Goal: Information Seeking & Learning: Learn about a topic

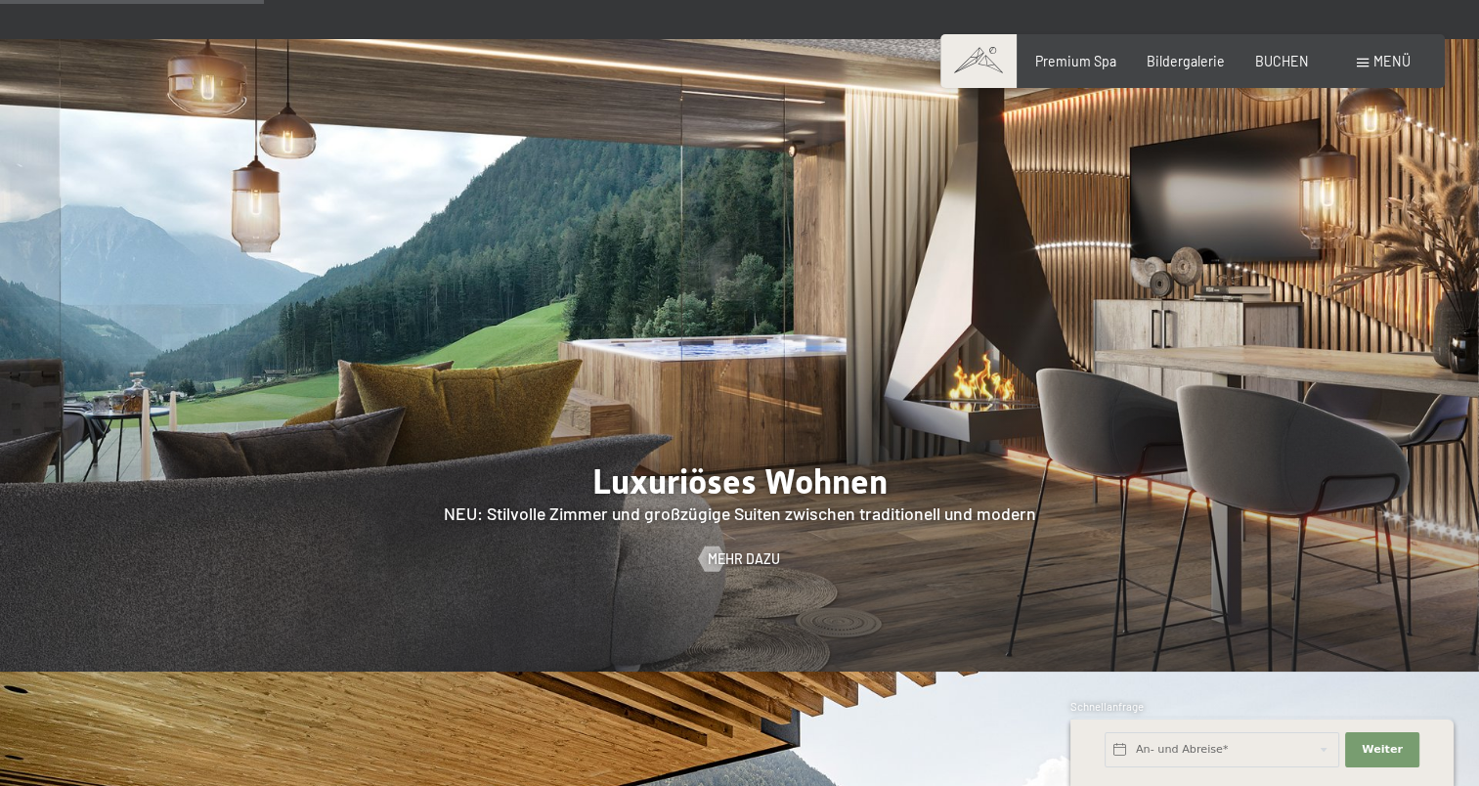
scroll to position [1662, 0]
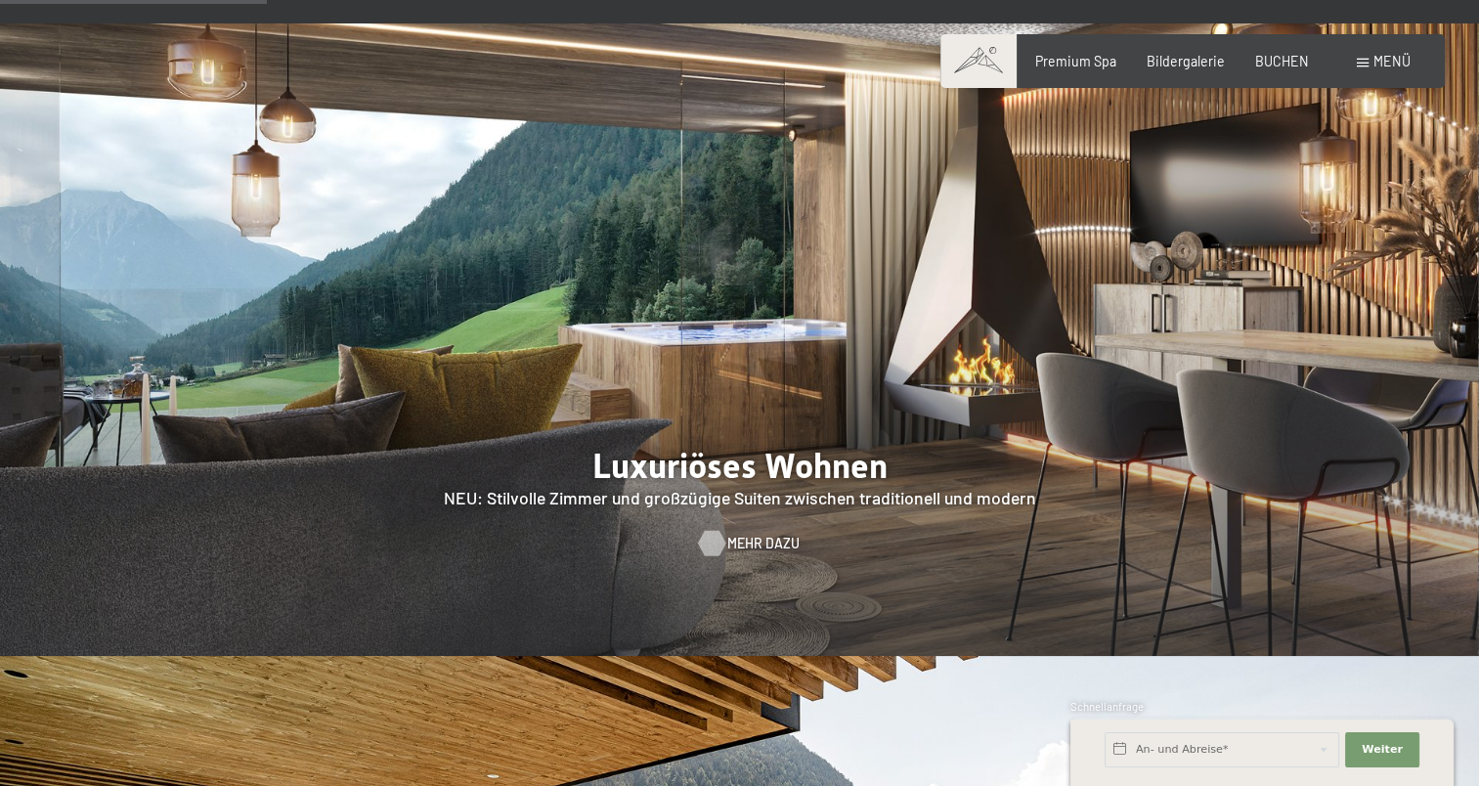
click at [736, 534] on span "Mehr dazu" at bounding box center [763, 544] width 72 height 20
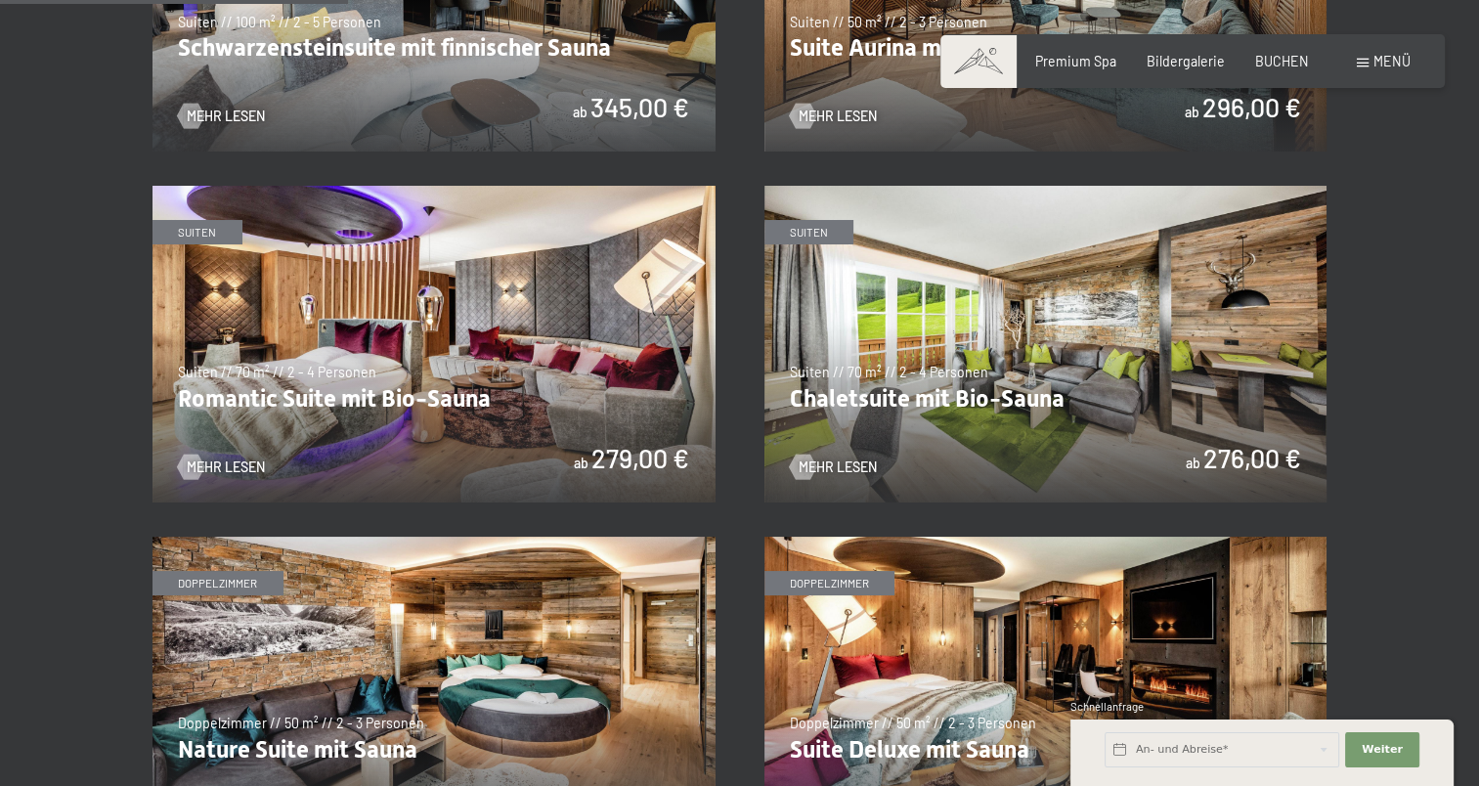
scroll to position [1369, 0]
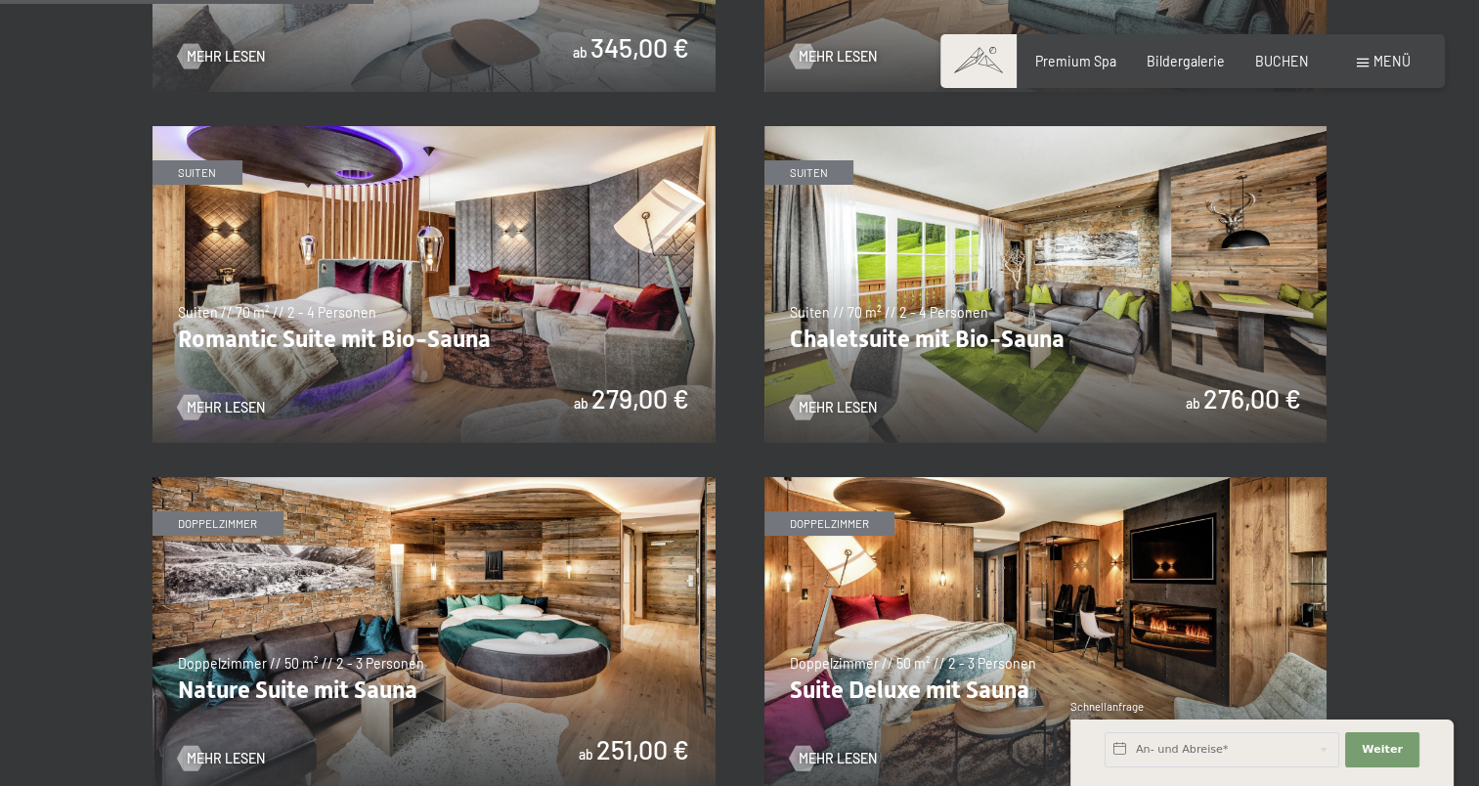
click at [985, 299] on img at bounding box center [1046, 284] width 563 height 317
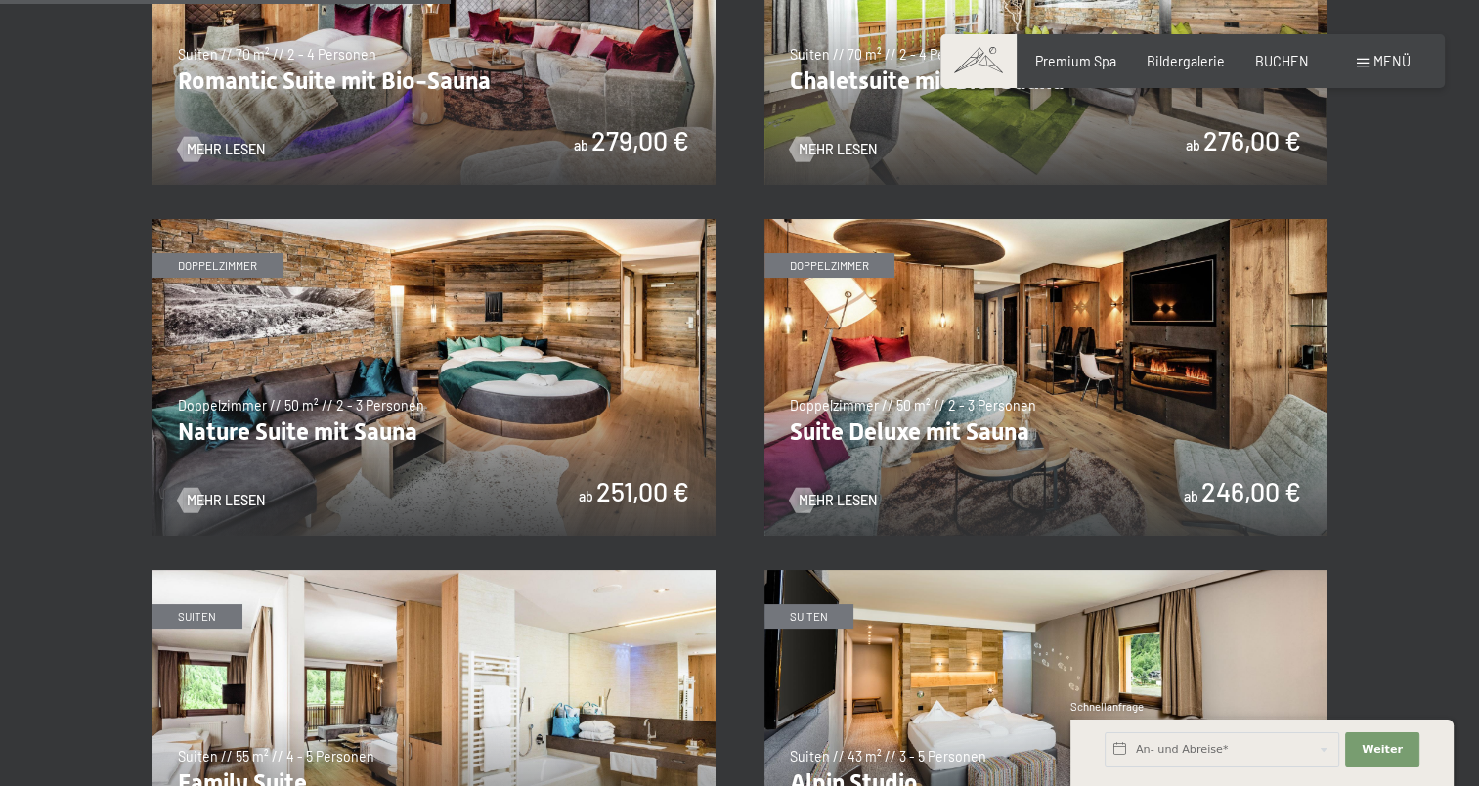
scroll to position [1662, 0]
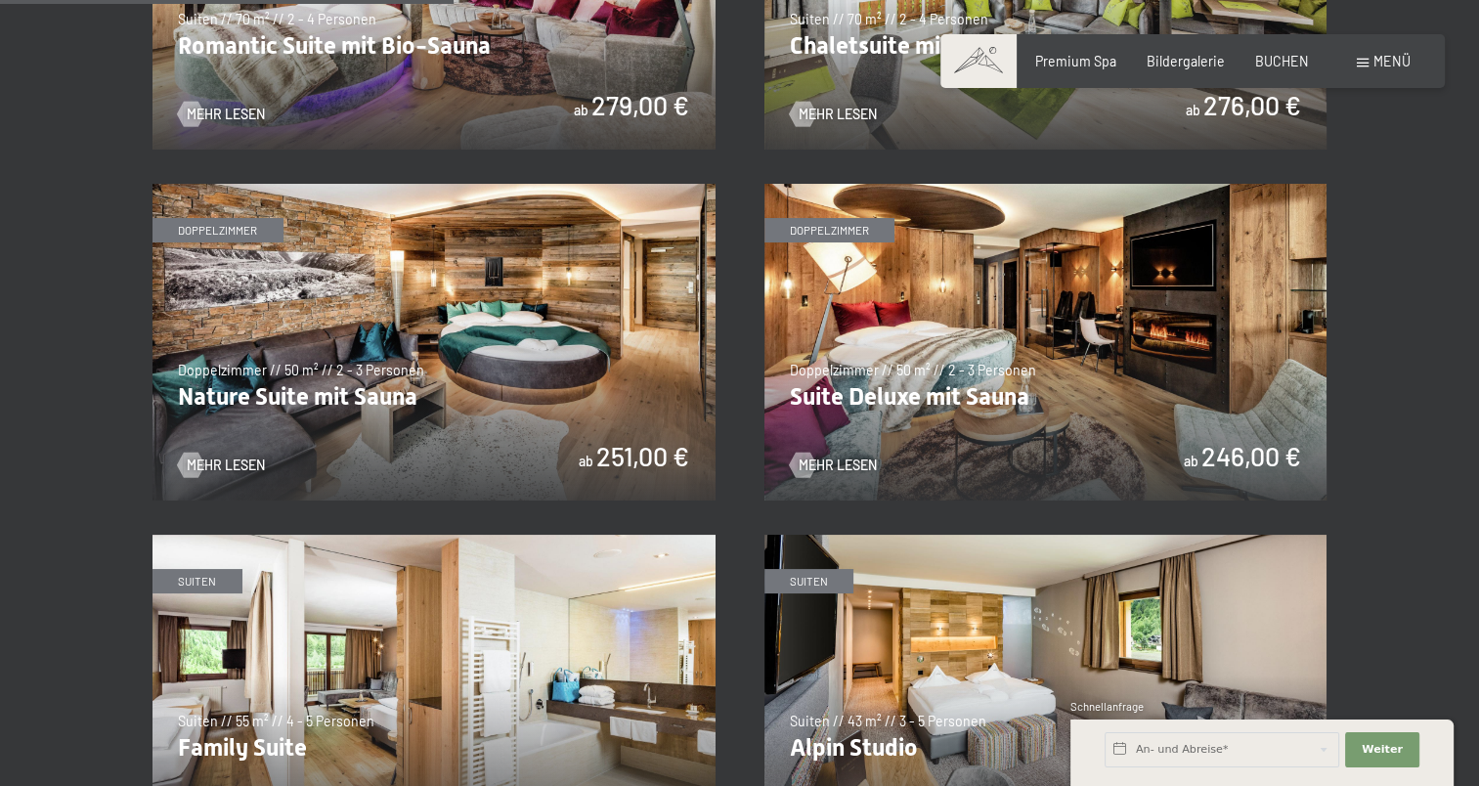
click at [889, 291] on img at bounding box center [1046, 342] width 563 height 317
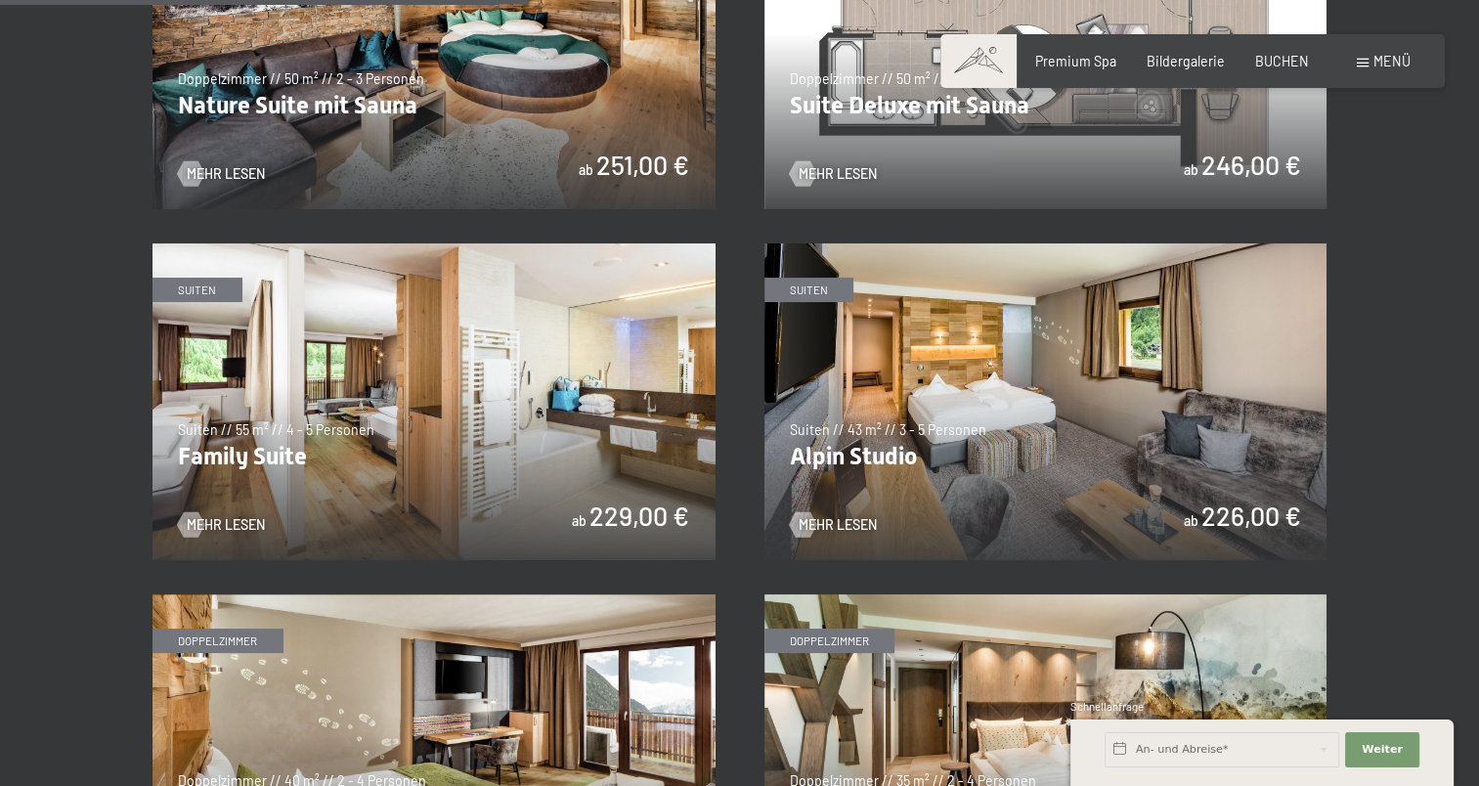
scroll to position [1955, 0]
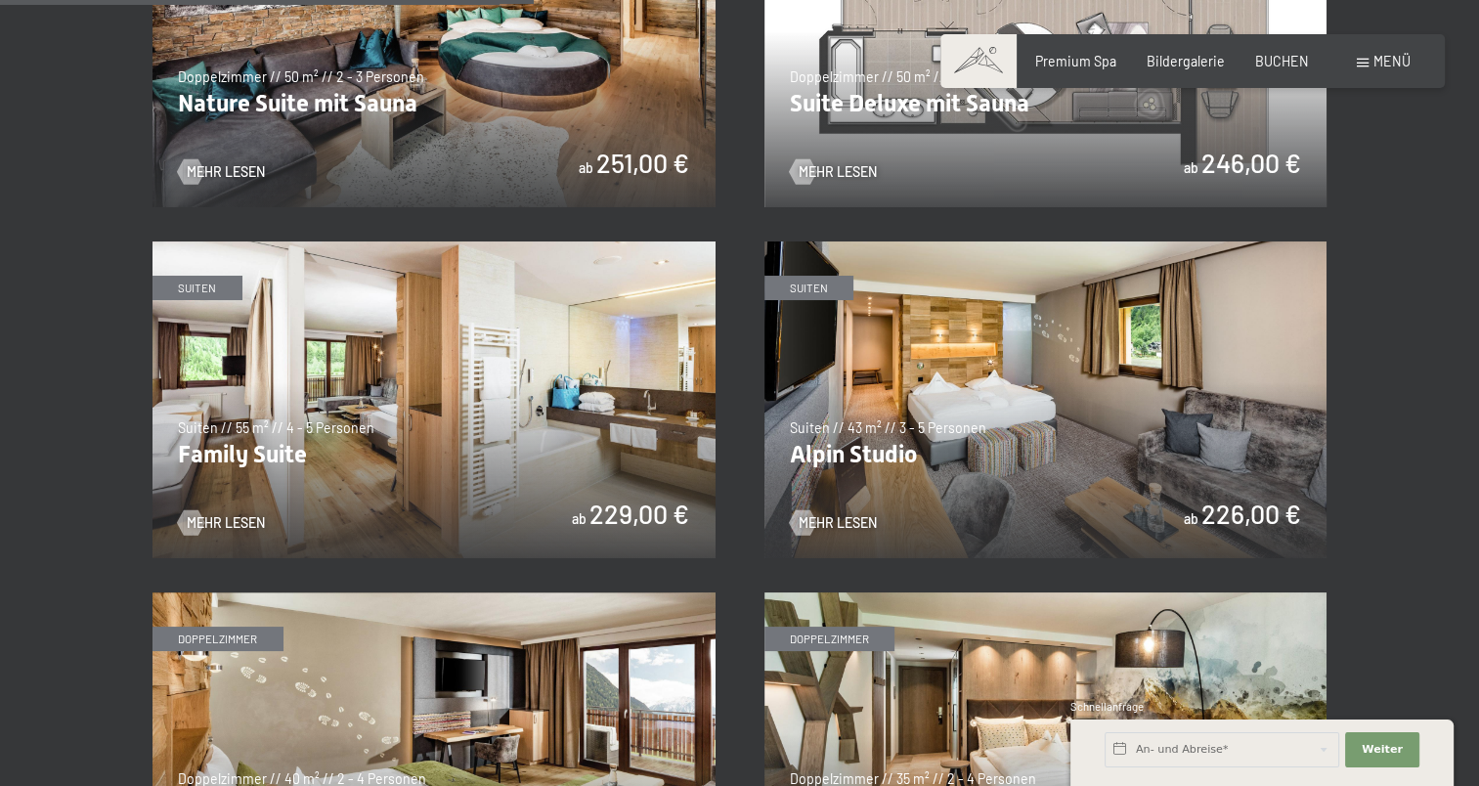
click at [551, 472] on img at bounding box center [434, 399] width 563 height 317
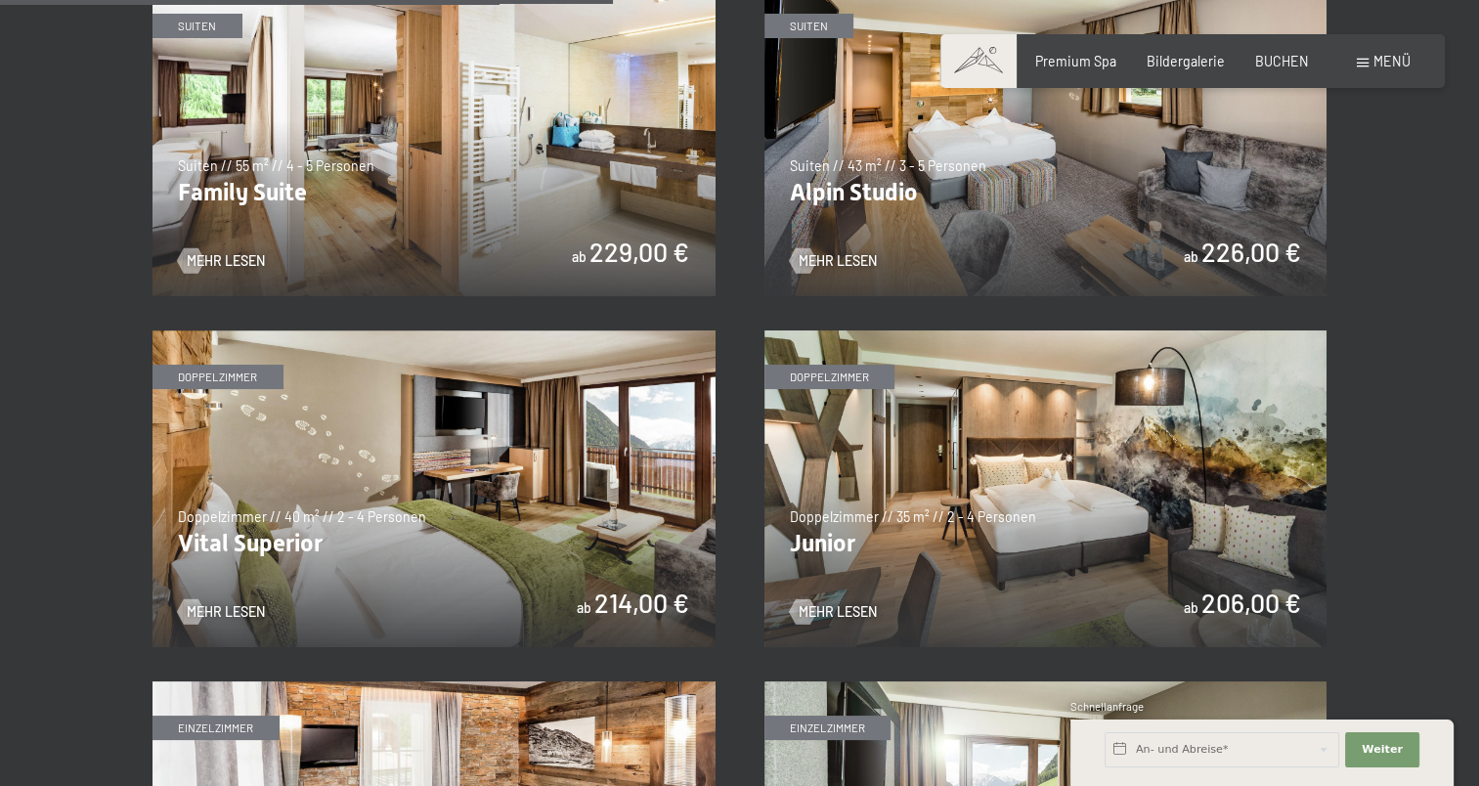
scroll to position [2249, 0]
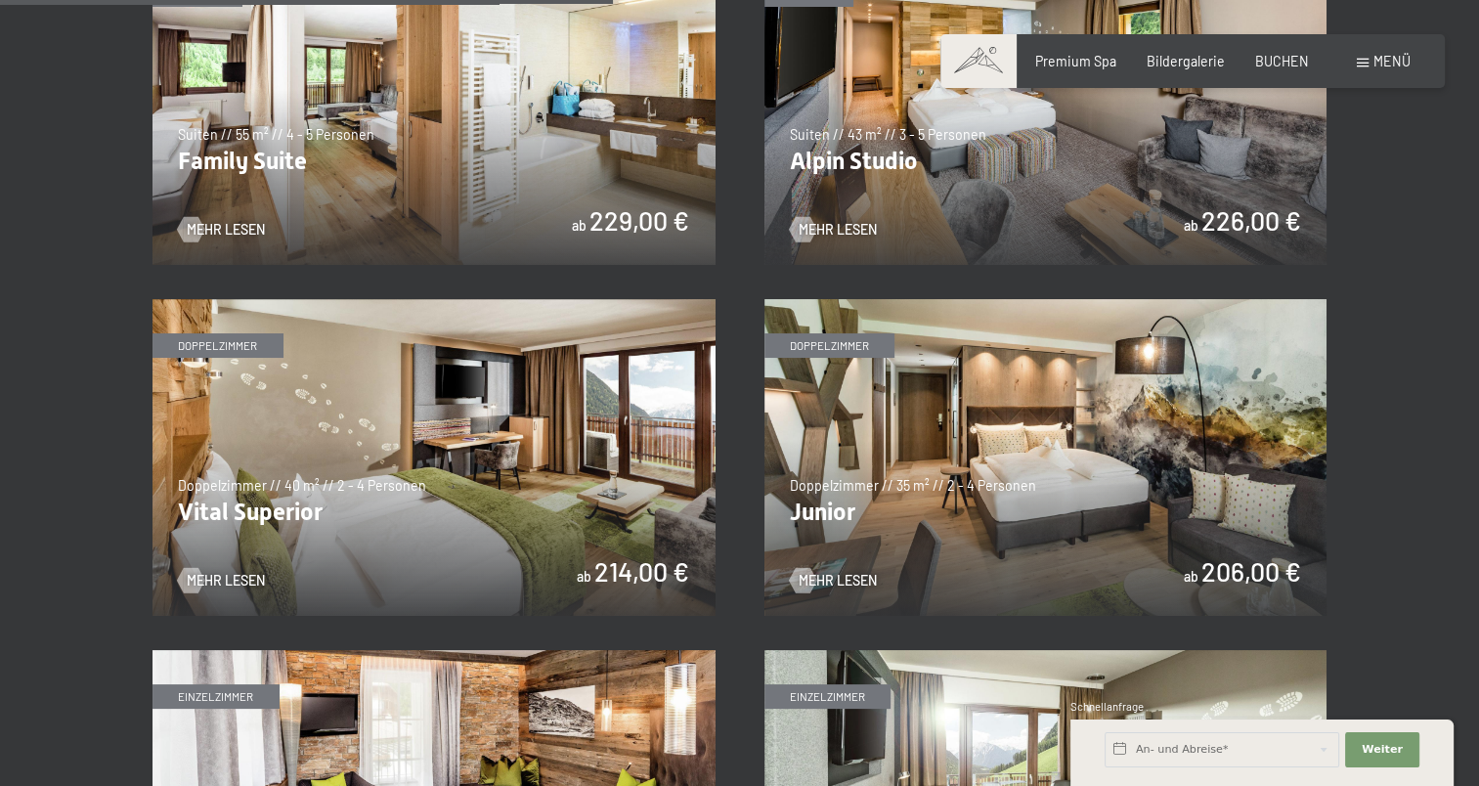
click at [479, 413] on img at bounding box center [434, 457] width 563 height 317
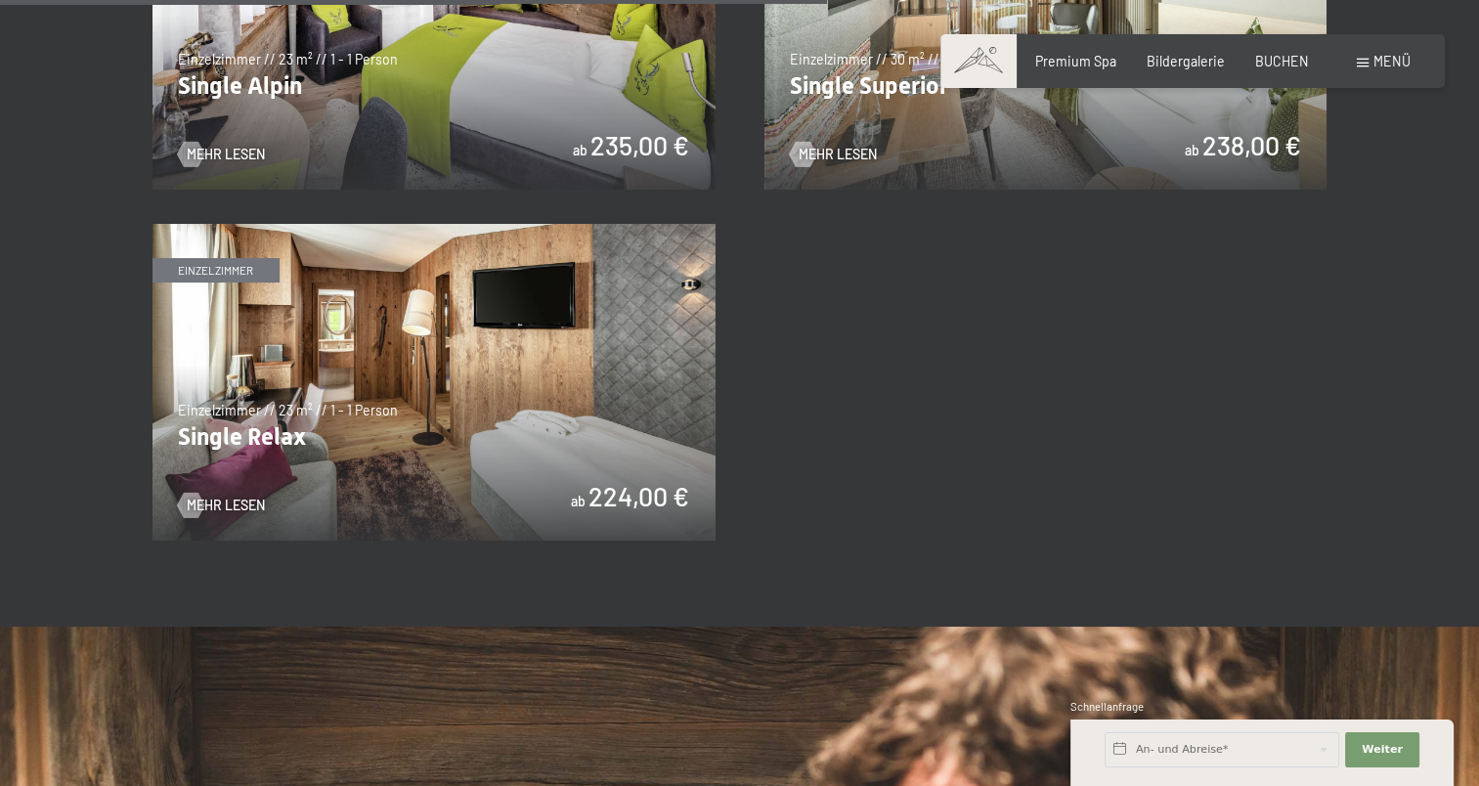
scroll to position [3031, 0]
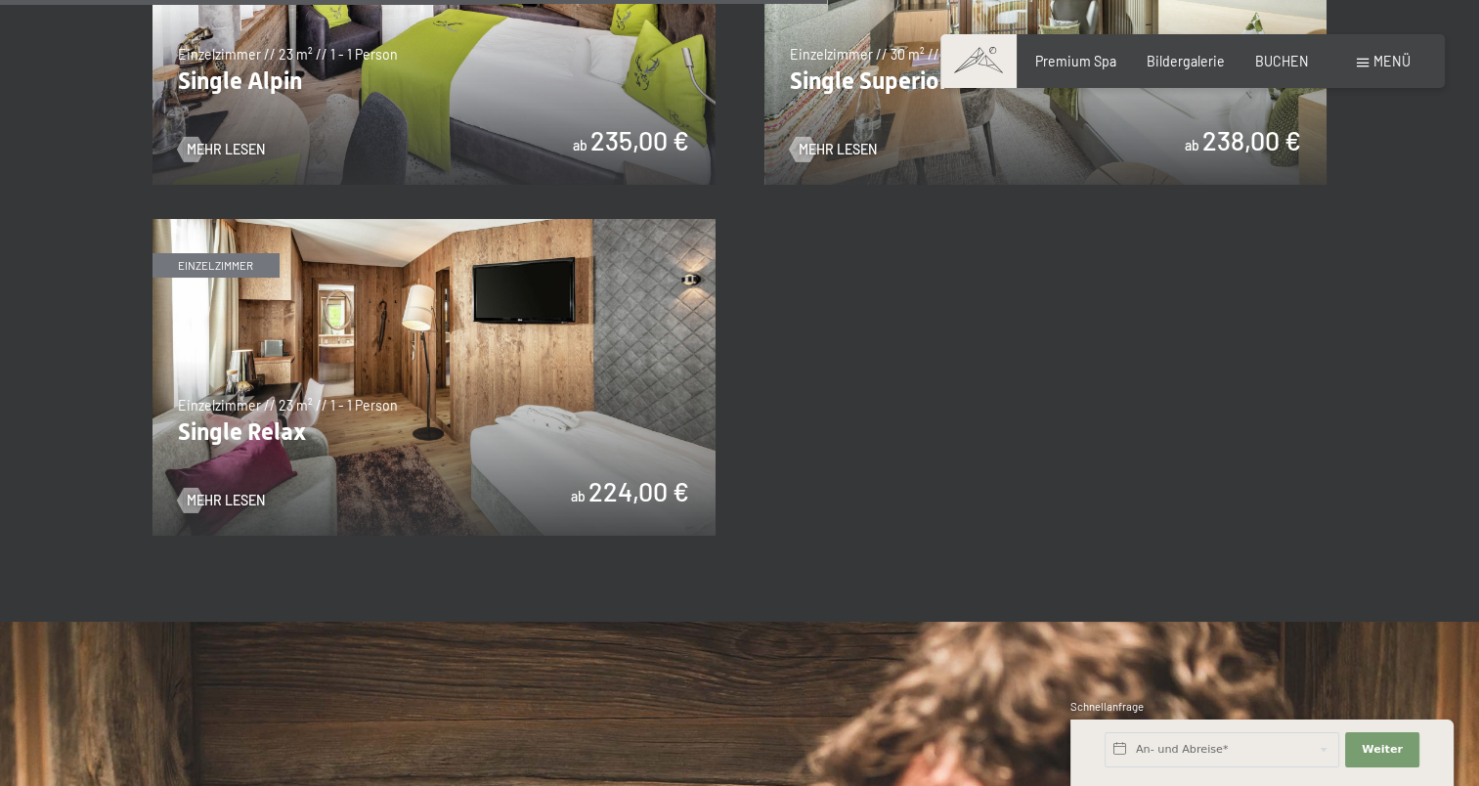
click at [420, 381] on img at bounding box center [434, 377] width 563 height 317
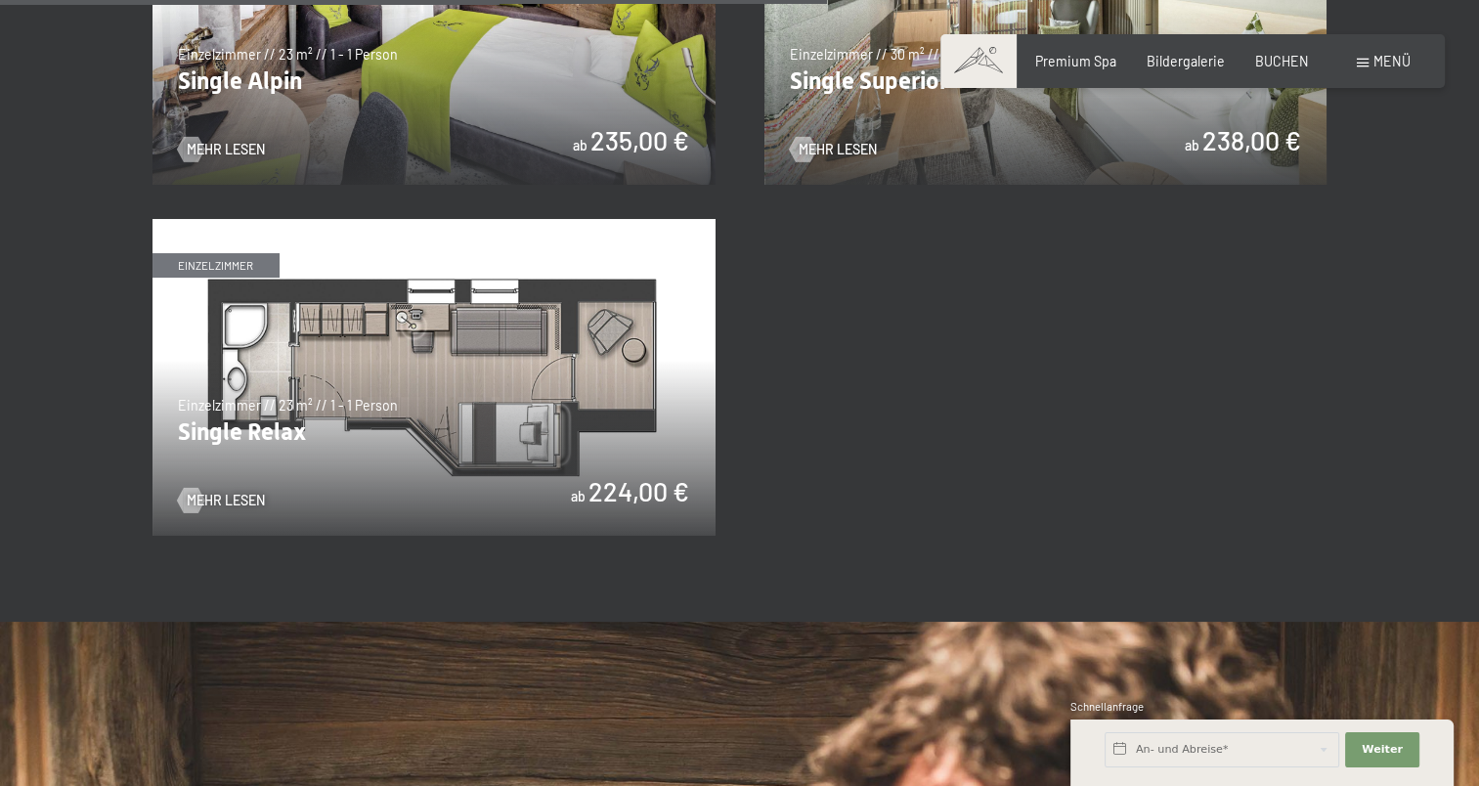
click at [671, 379] on img at bounding box center [434, 377] width 563 height 317
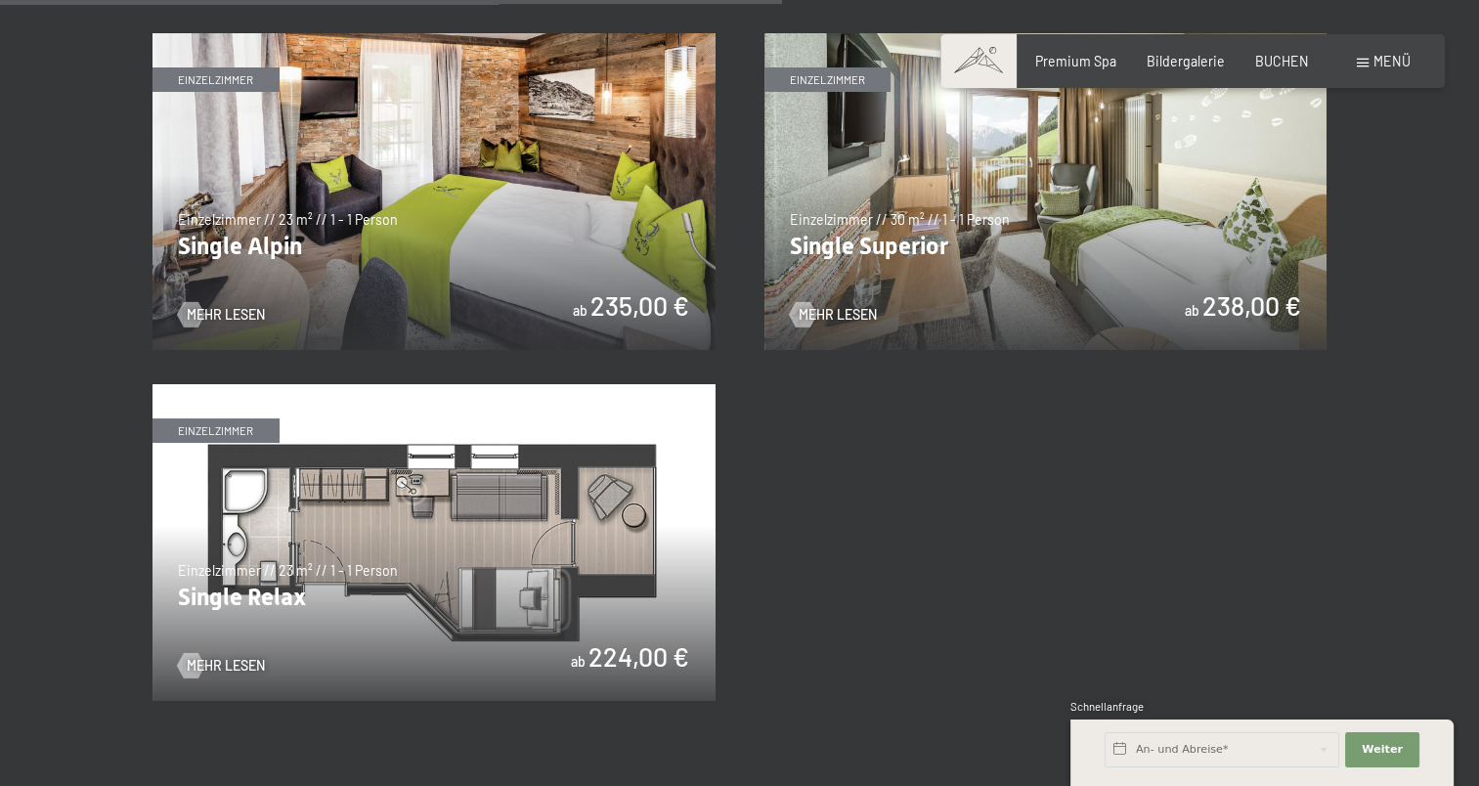
scroll to position [2835, 0]
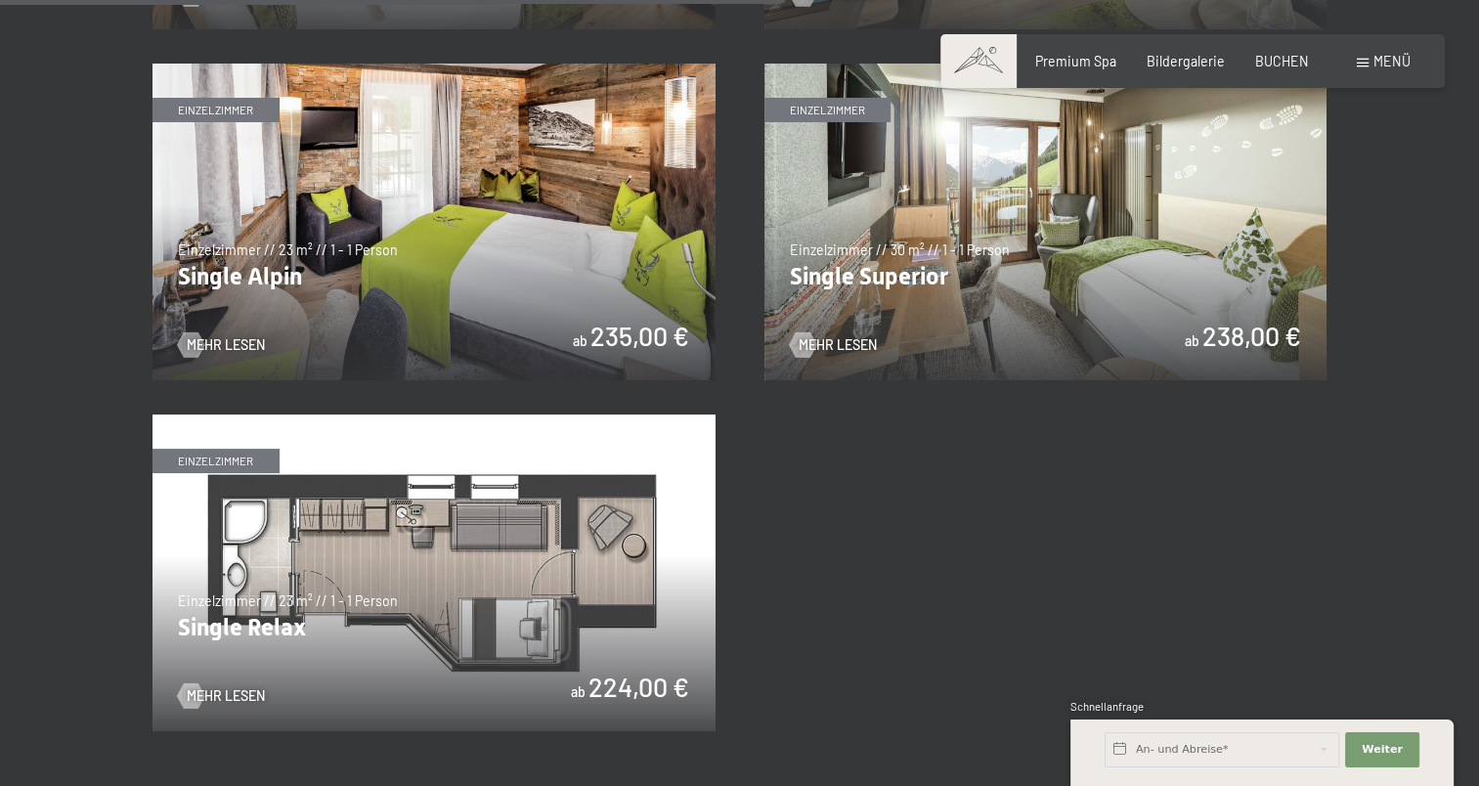
click at [982, 321] on img at bounding box center [1046, 222] width 563 height 317
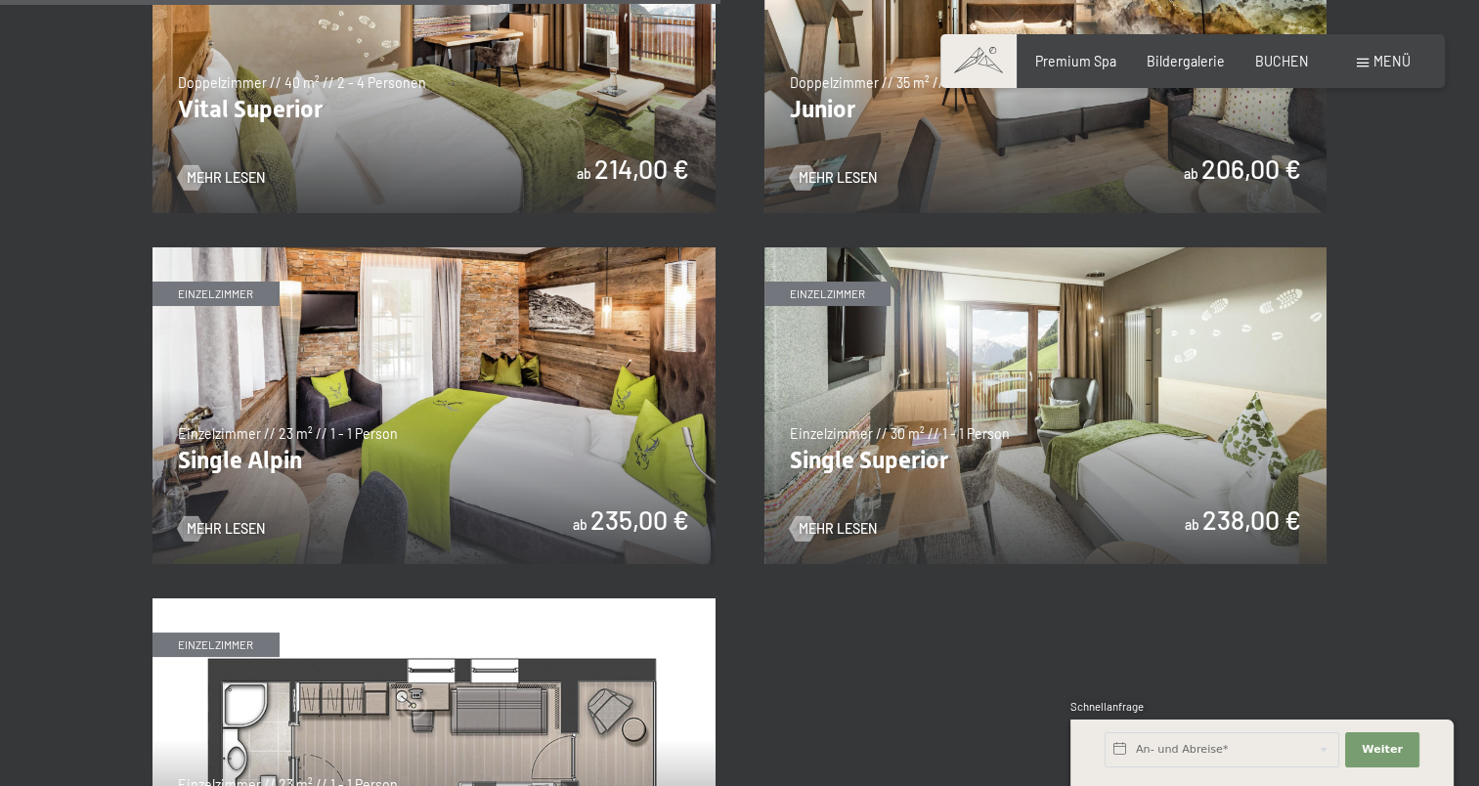
scroll to position [2640, 0]
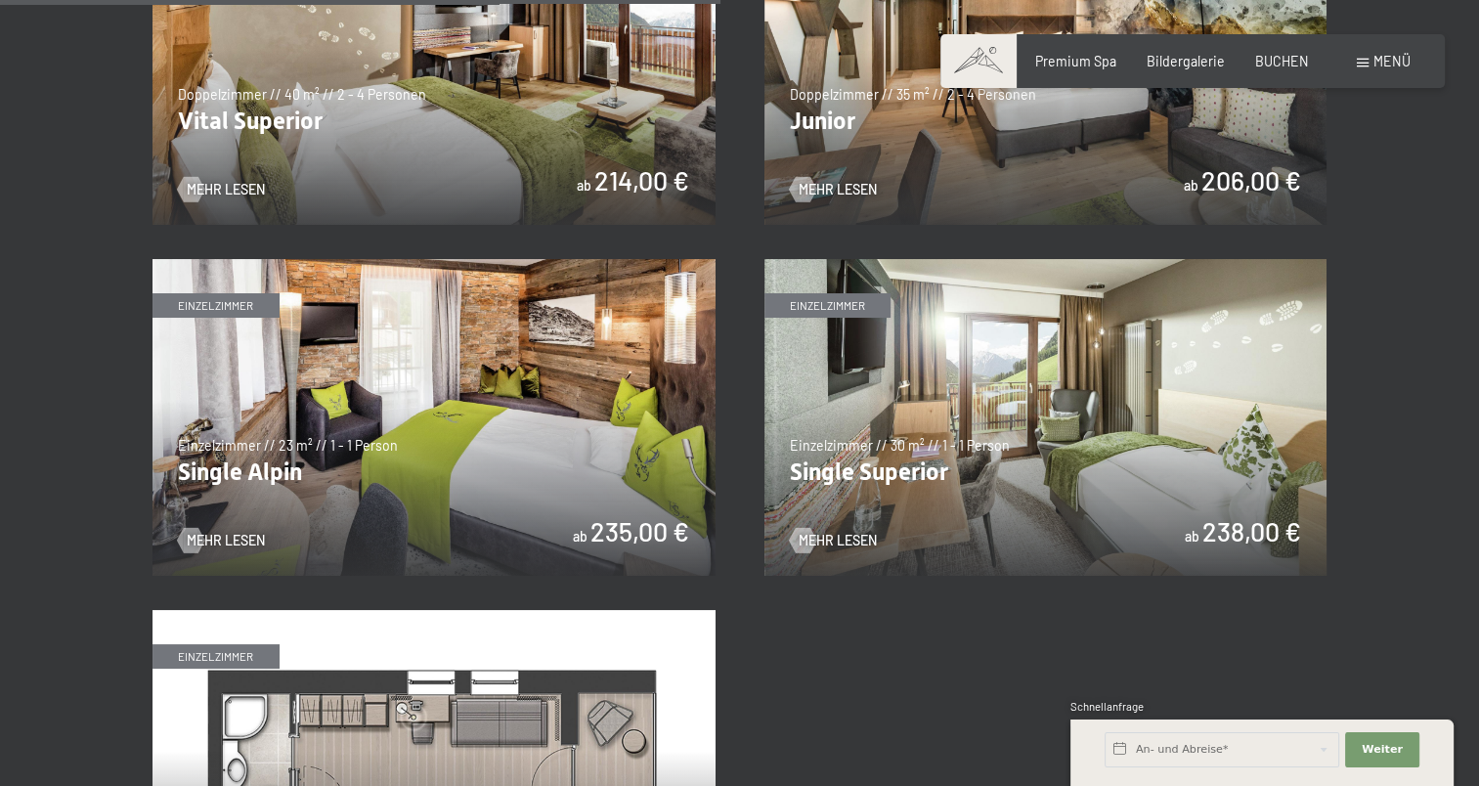
click at [566, 403] on img at bounding box center [434, 417] width 563 height 317
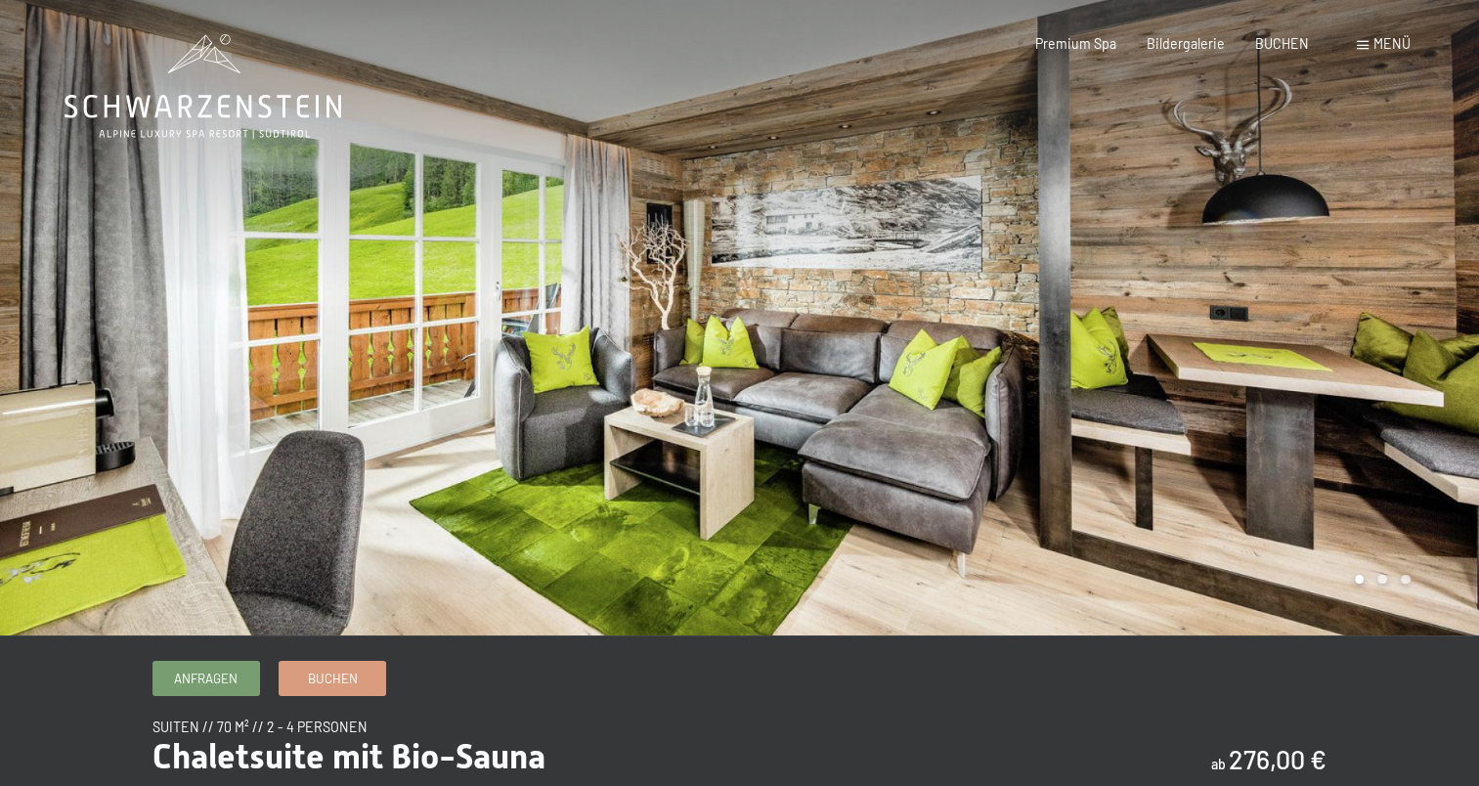
click at [1403, 425] on div at bounding box center [1110, 317] width 740 height 635
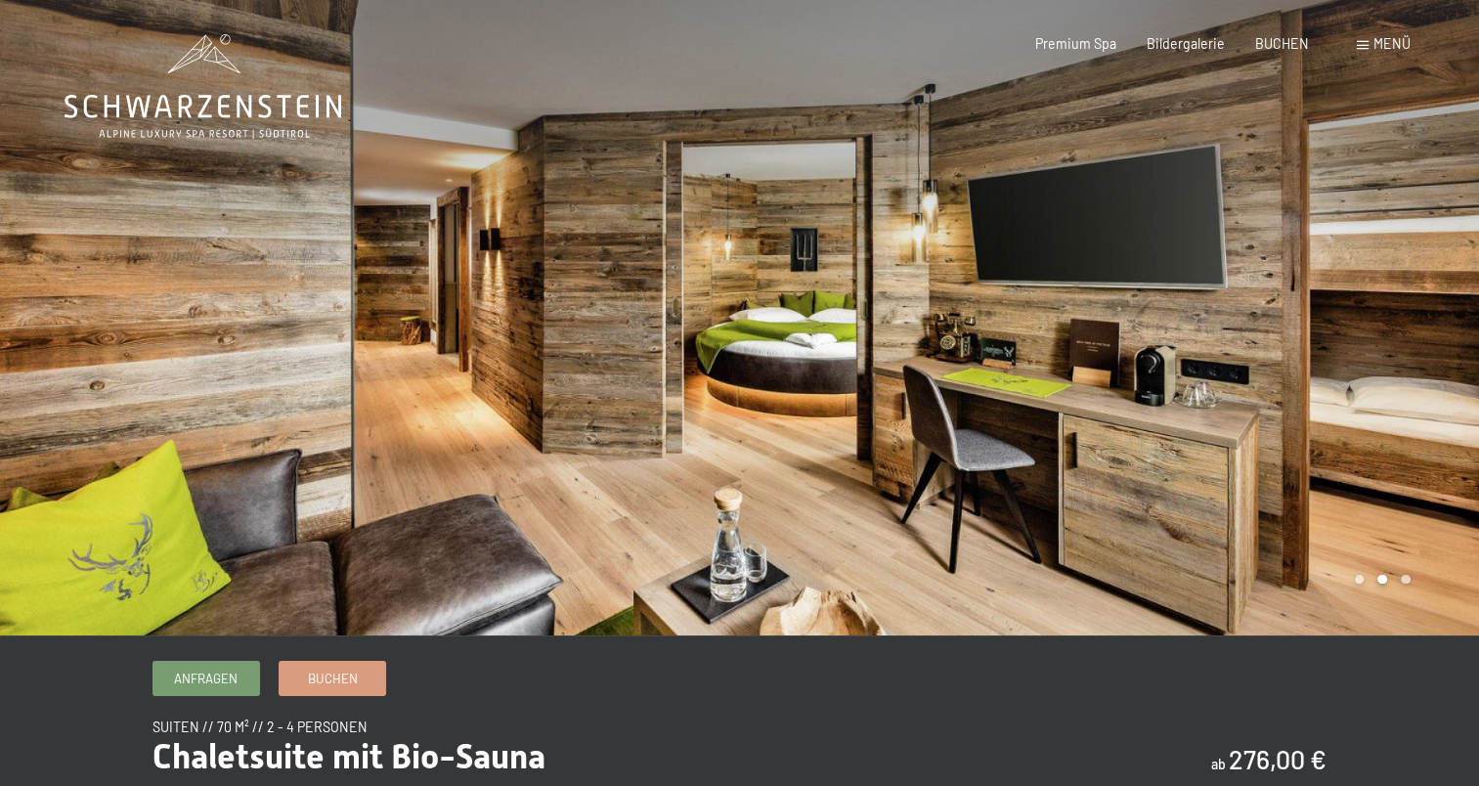
click at [1384, 381] on div at bounding box center [1110, 317] width 740 height 635
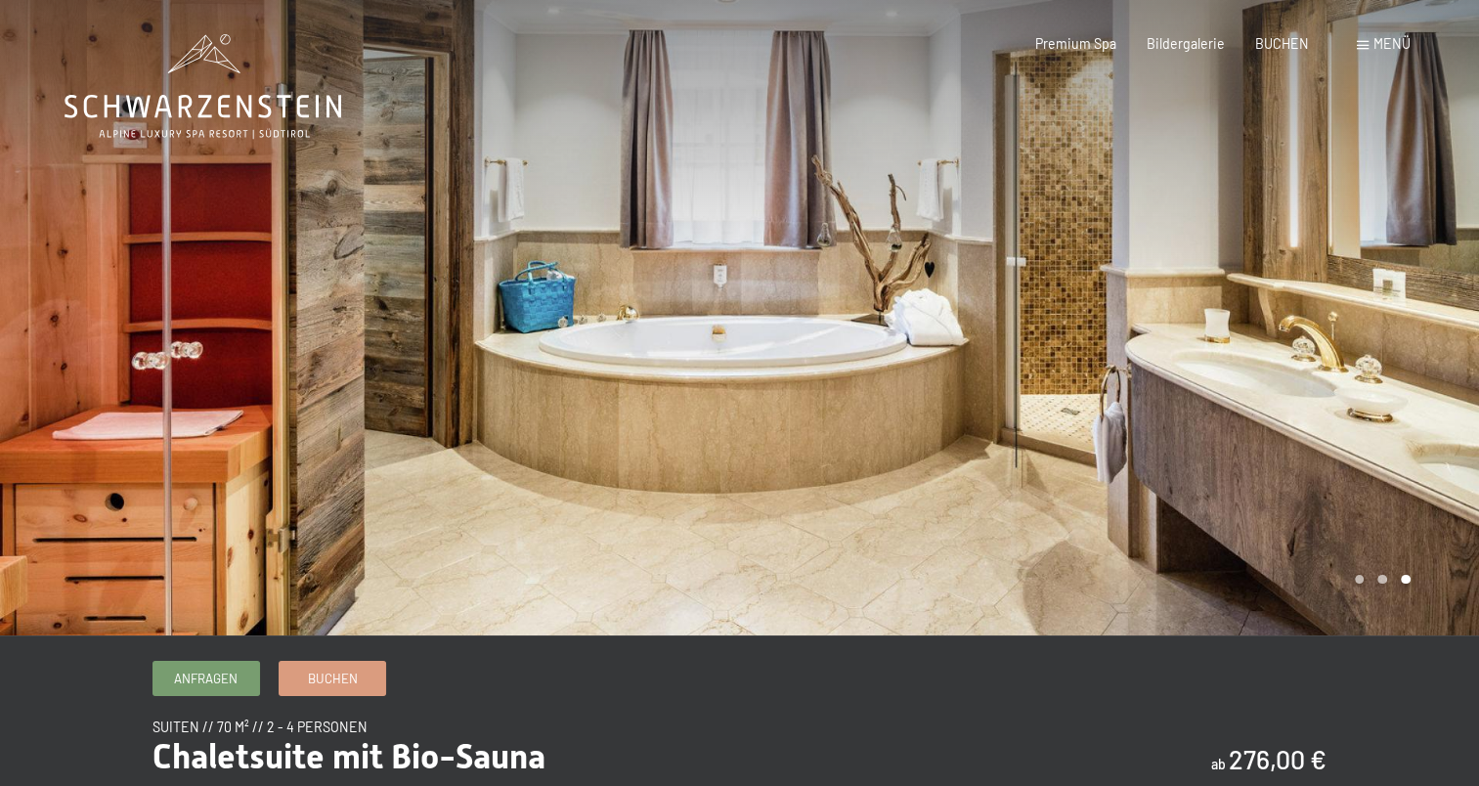
click at [1384, 381] on div at bounding box center [1110, 317] width 740 height 635
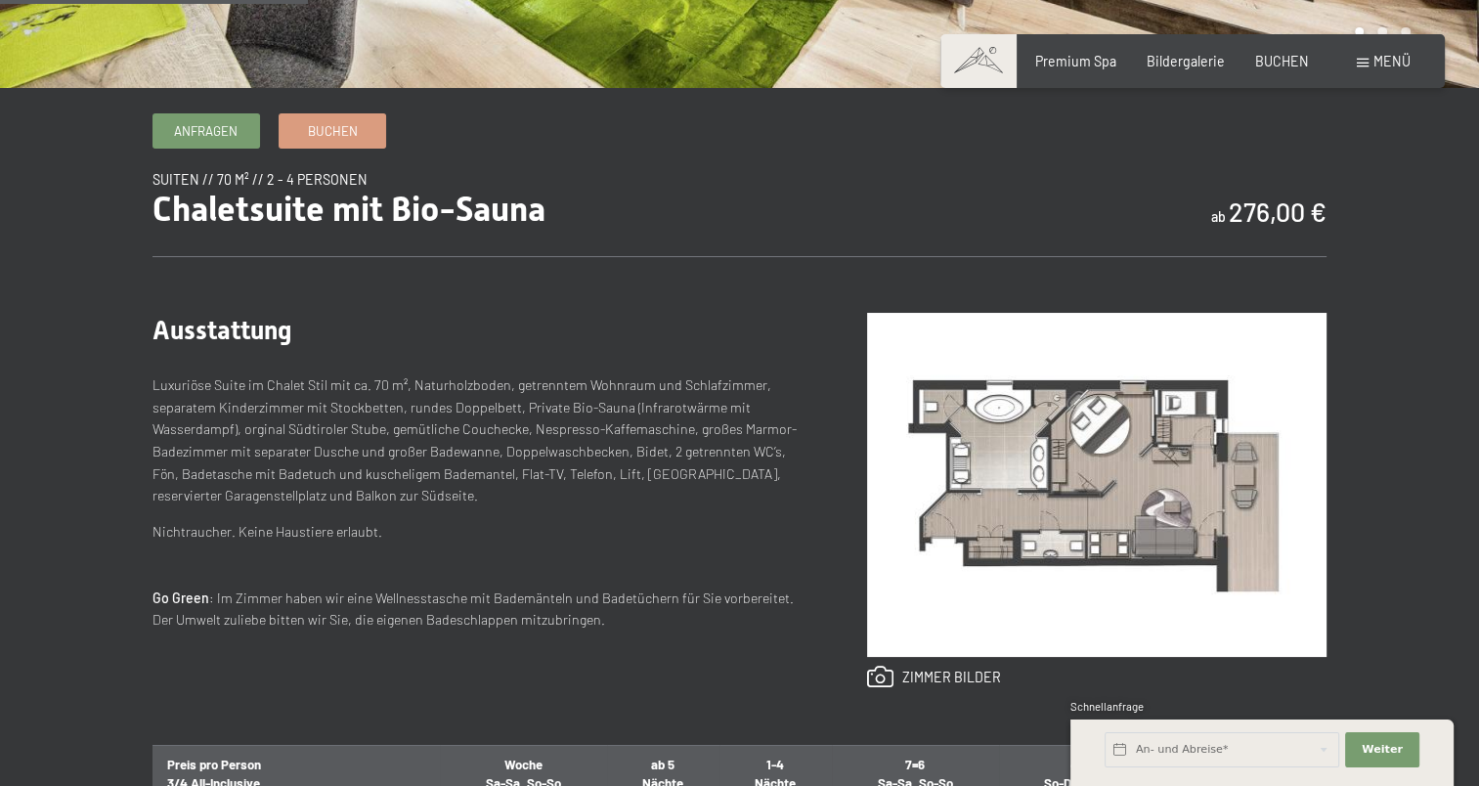
scroll to position [587, 0]
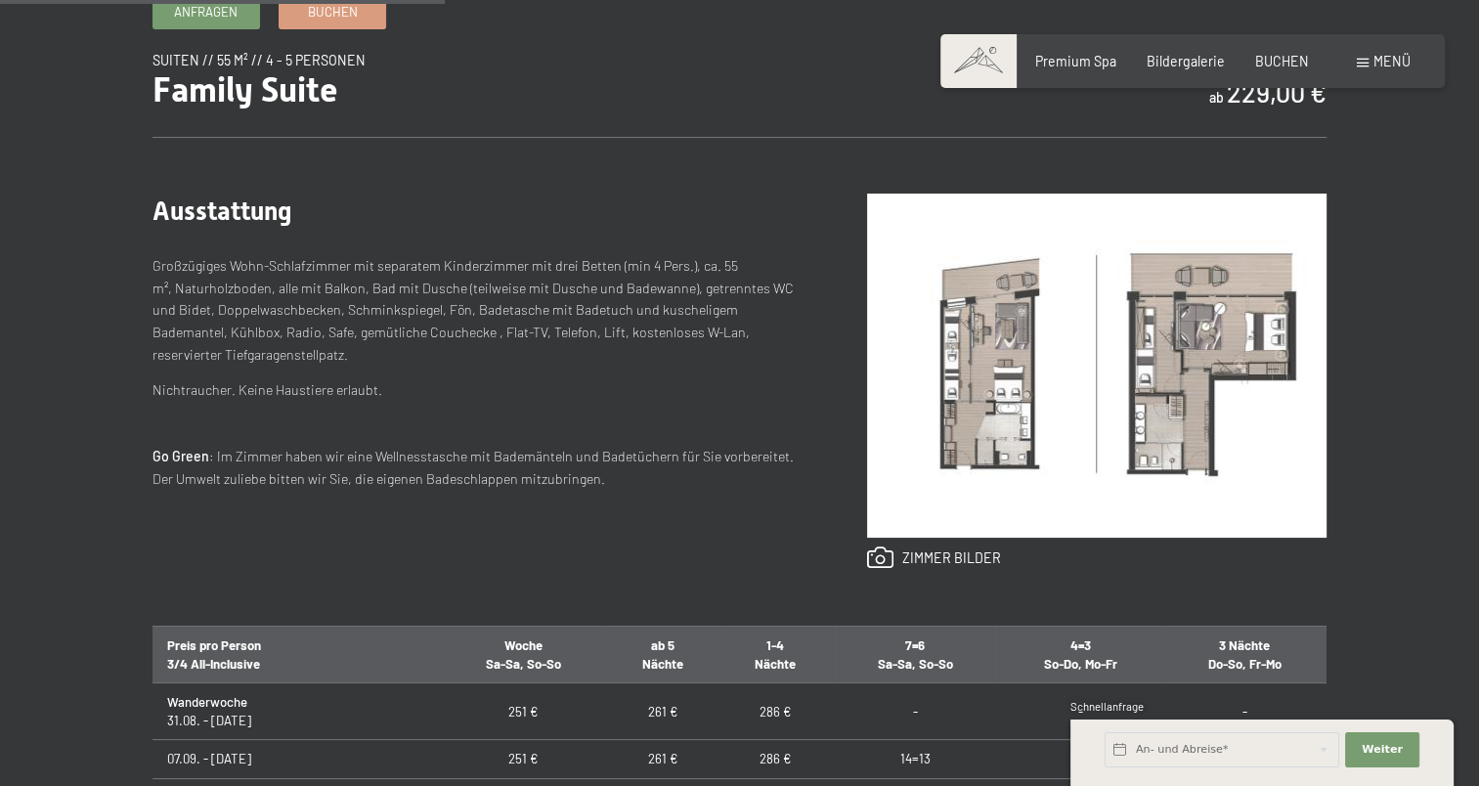
scroll to position [684, 0]
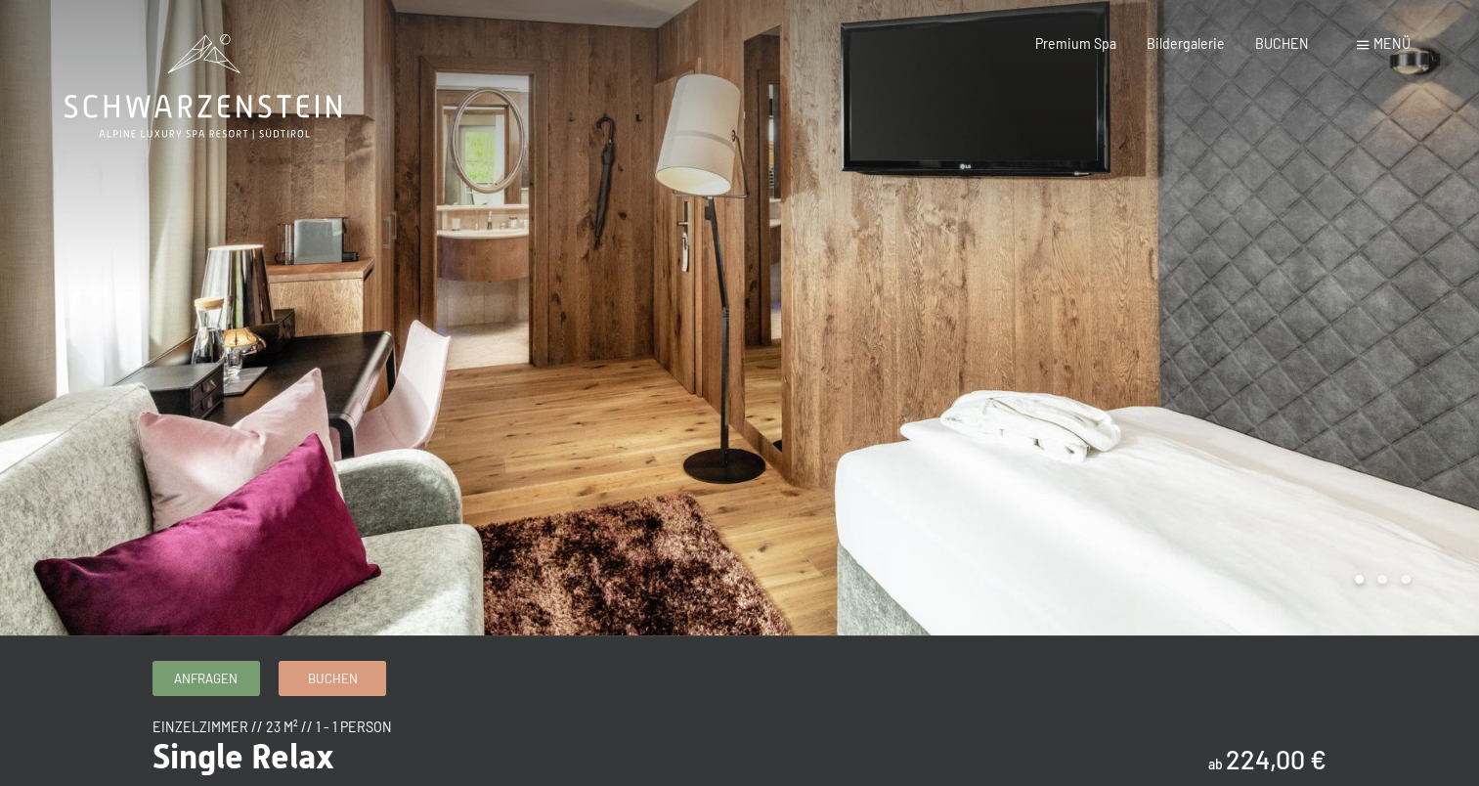
click at [1378, 484] on div at bounding box center [1110, 317] width 740 height 635
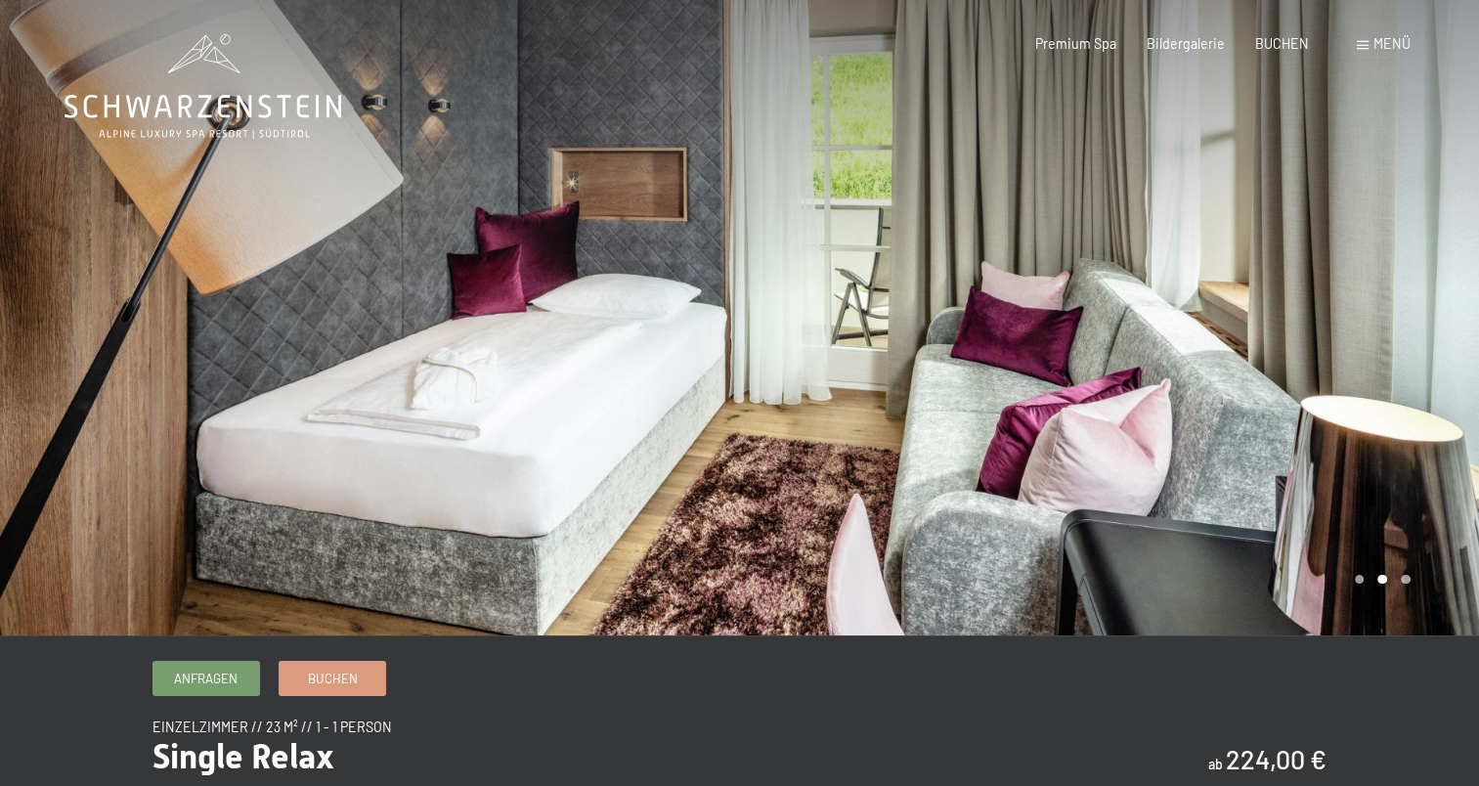
click at [1352, 472] on div at bounding box center [1110, 317] width 740 height 635
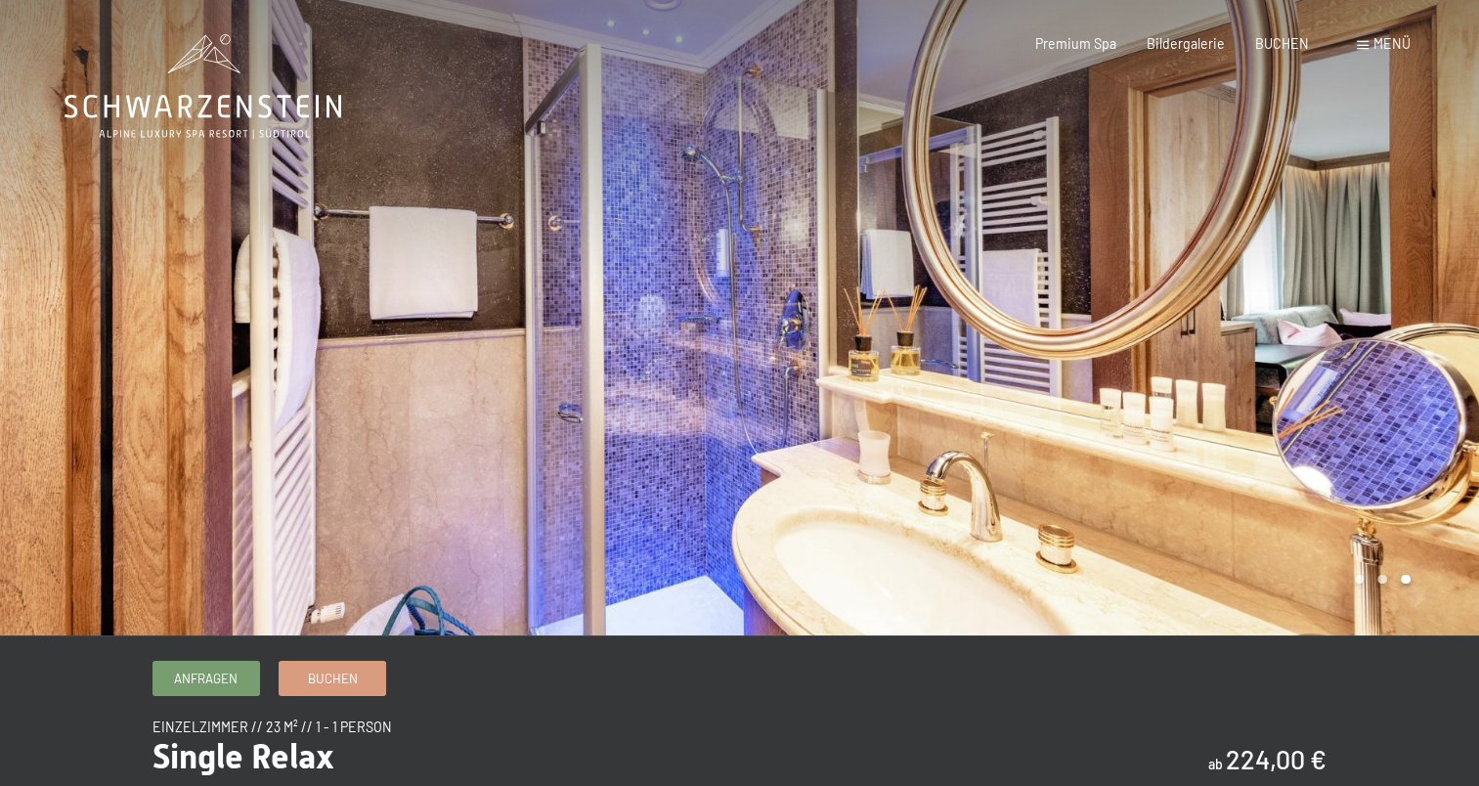
click at [1352, 472] on div at bounding box center [1110, 317] width 740 height 635
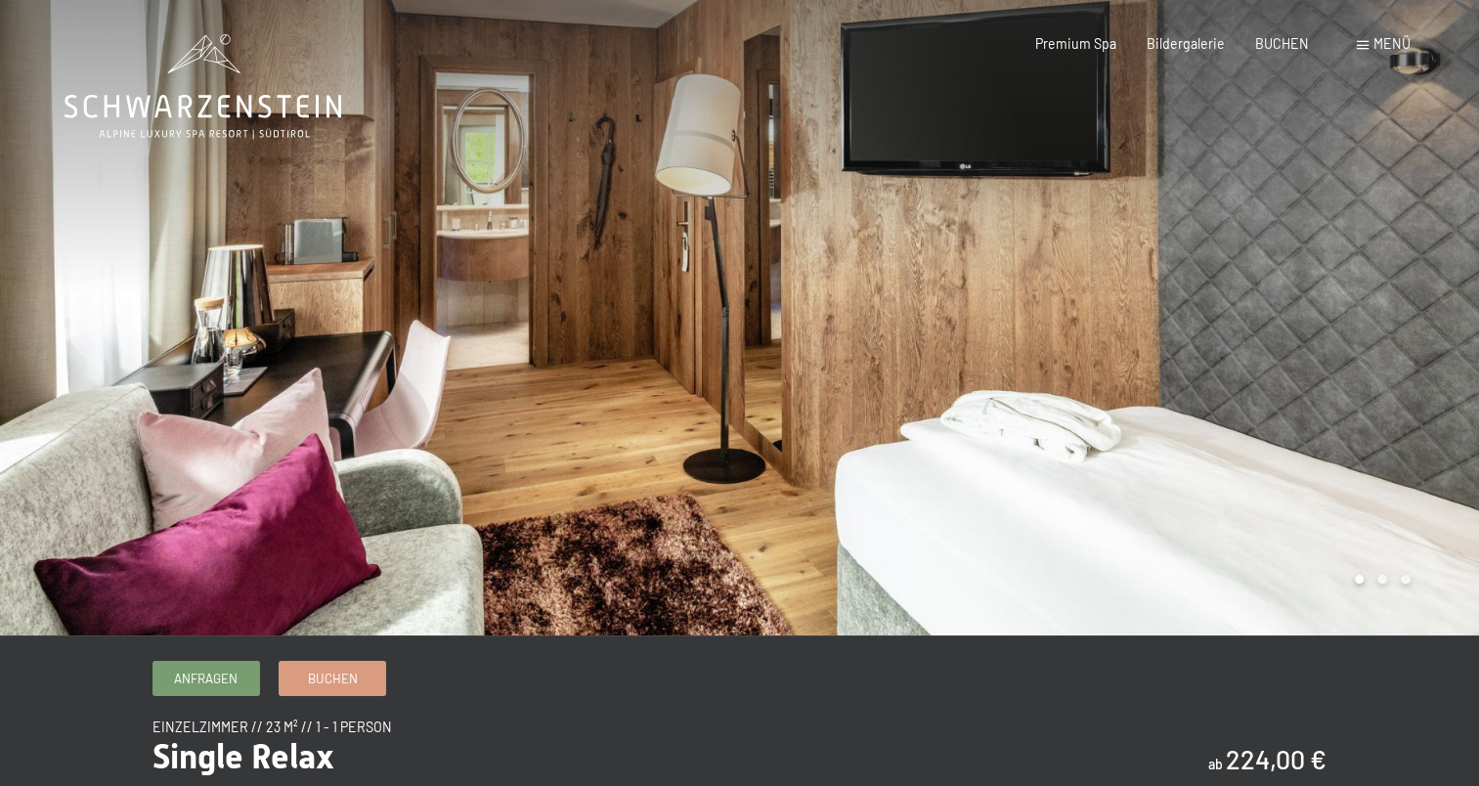
click at [1349, 473] on div at bounding box center [1110, 317] width 740 height 635
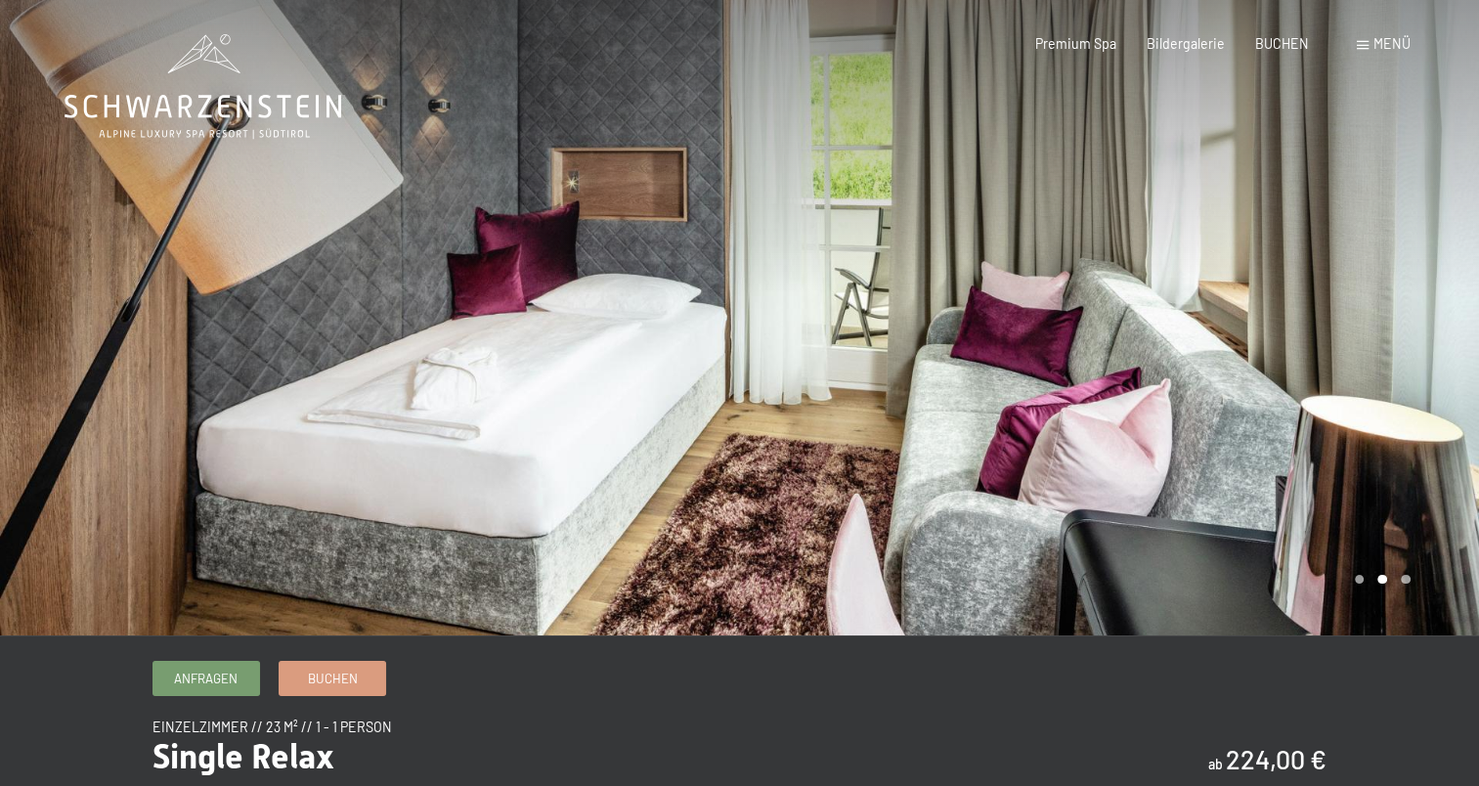
click at [1349, 473] on div at bounding box center [1110, 317] width 740 height 635
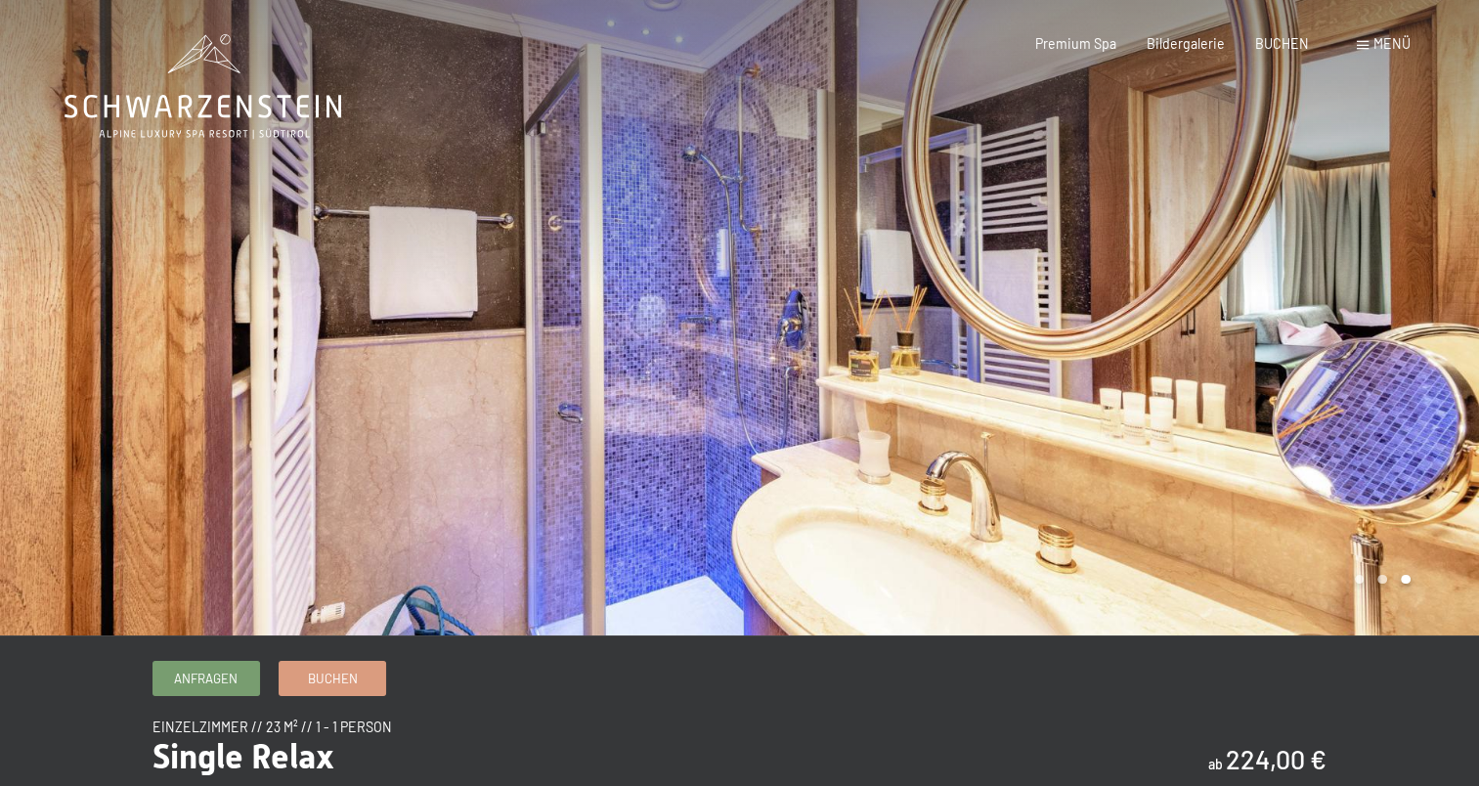
click at [1349, 473] on div at bounding box center [1110, 317] width 740 height 635
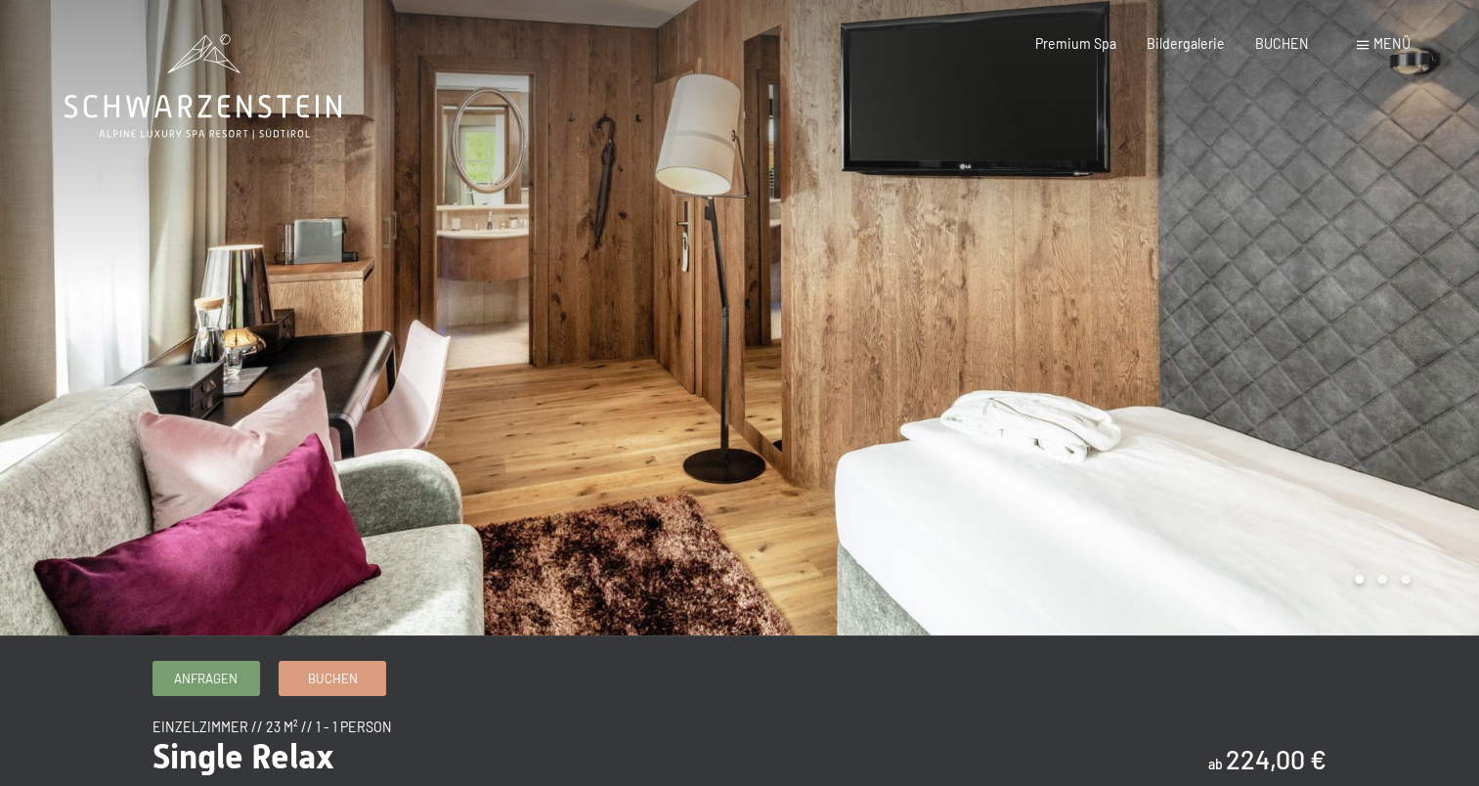
click at [1349, 473] on div at bounding box center [1110, 317] width 740 height 635
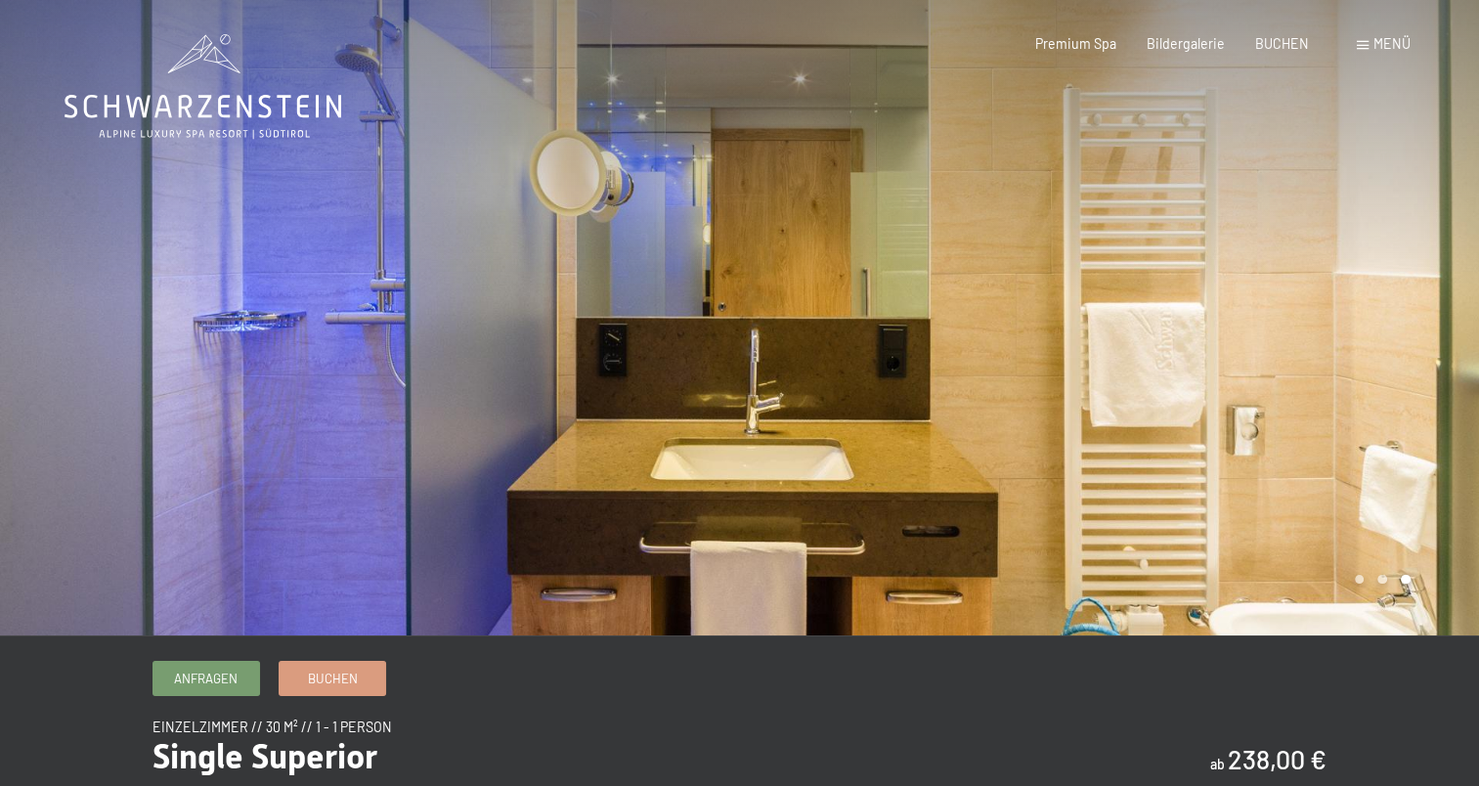
click at [1432, 348] on div at bounding box center [1110, 317] width 740 height 635
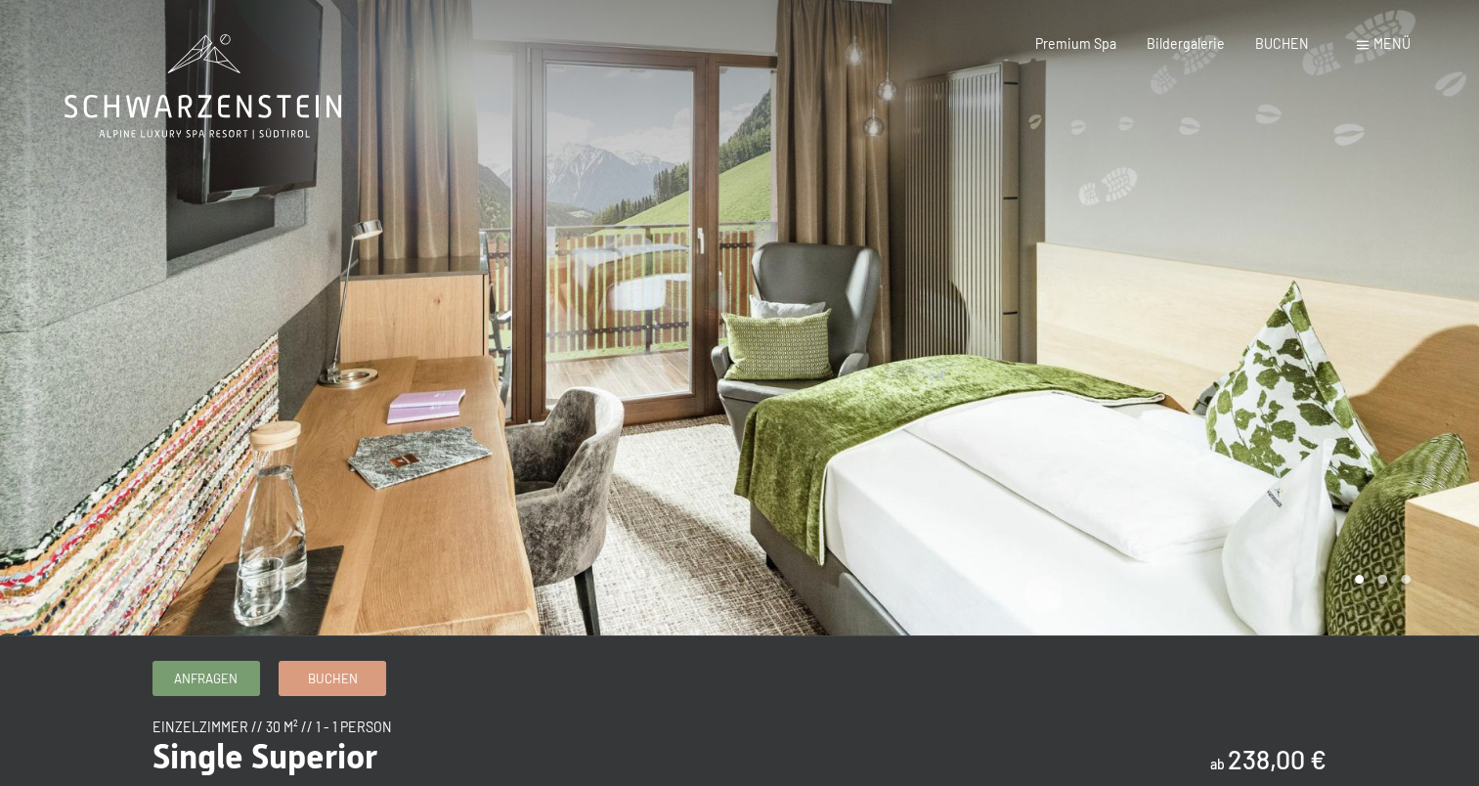
click at [1389, 352] on div at bounding box center [1110, 317] width 740 height 635
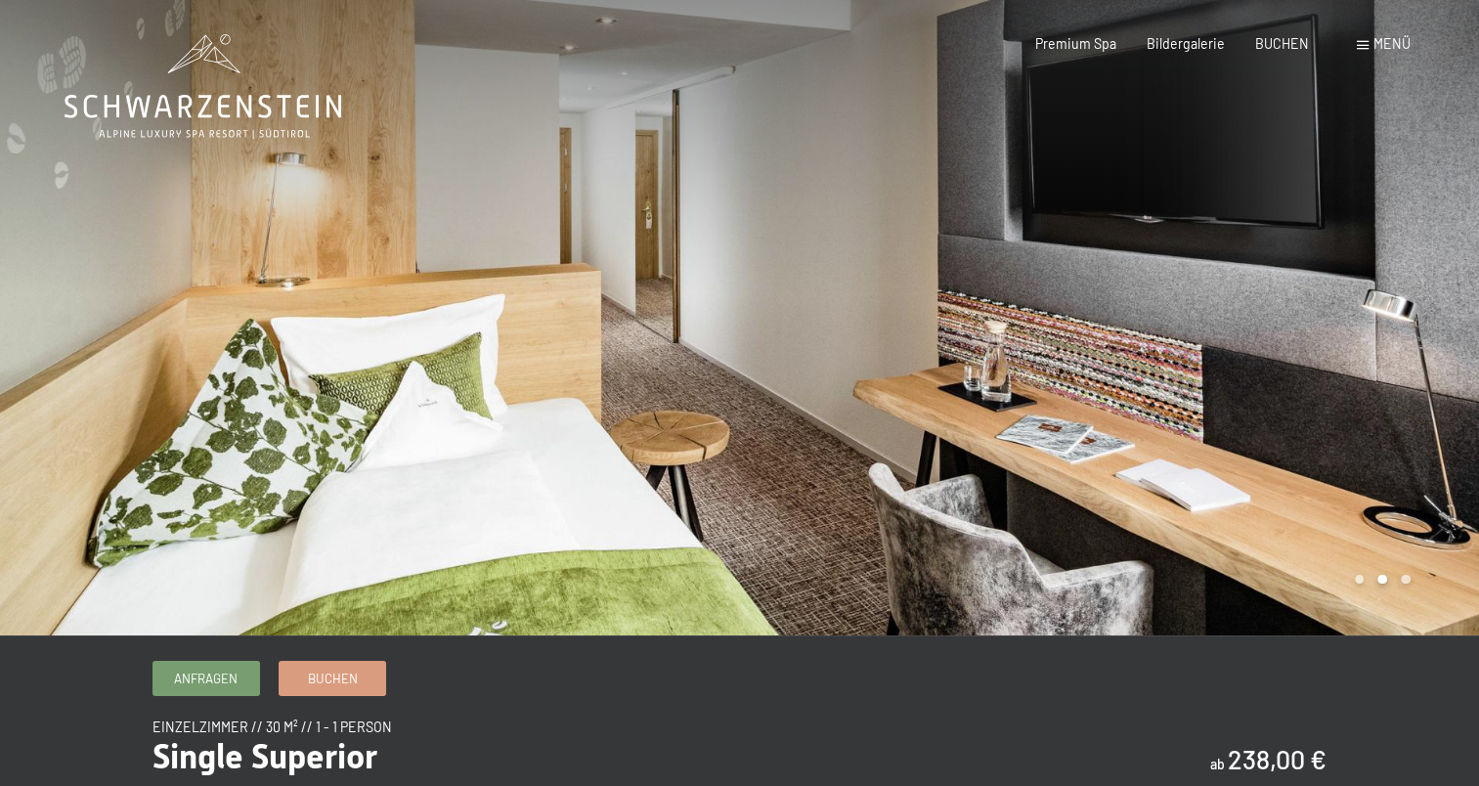
click at [1388, 353] on div at bounding box center [1110, 317] width 740 height 635
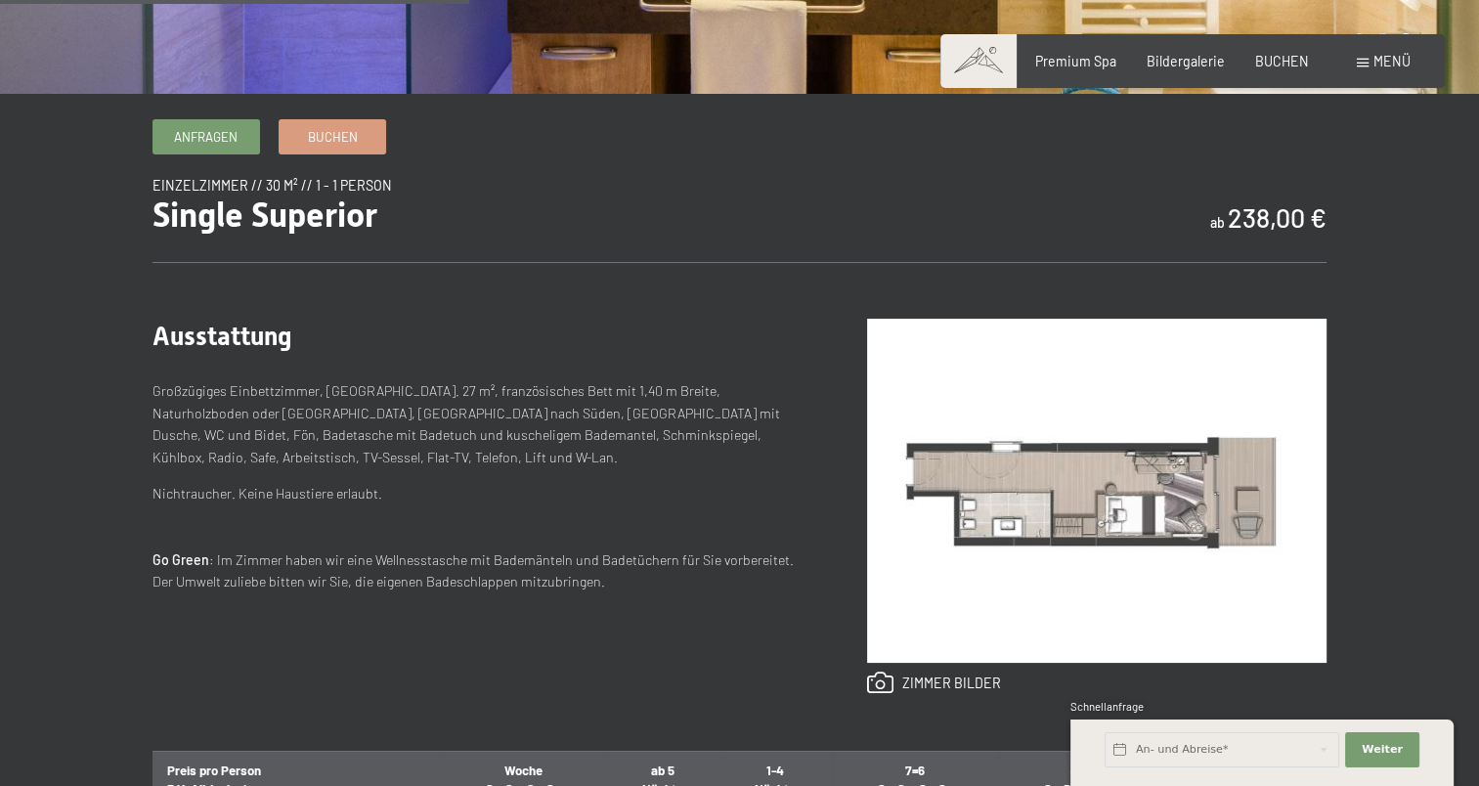
scroll to position [293, 0]
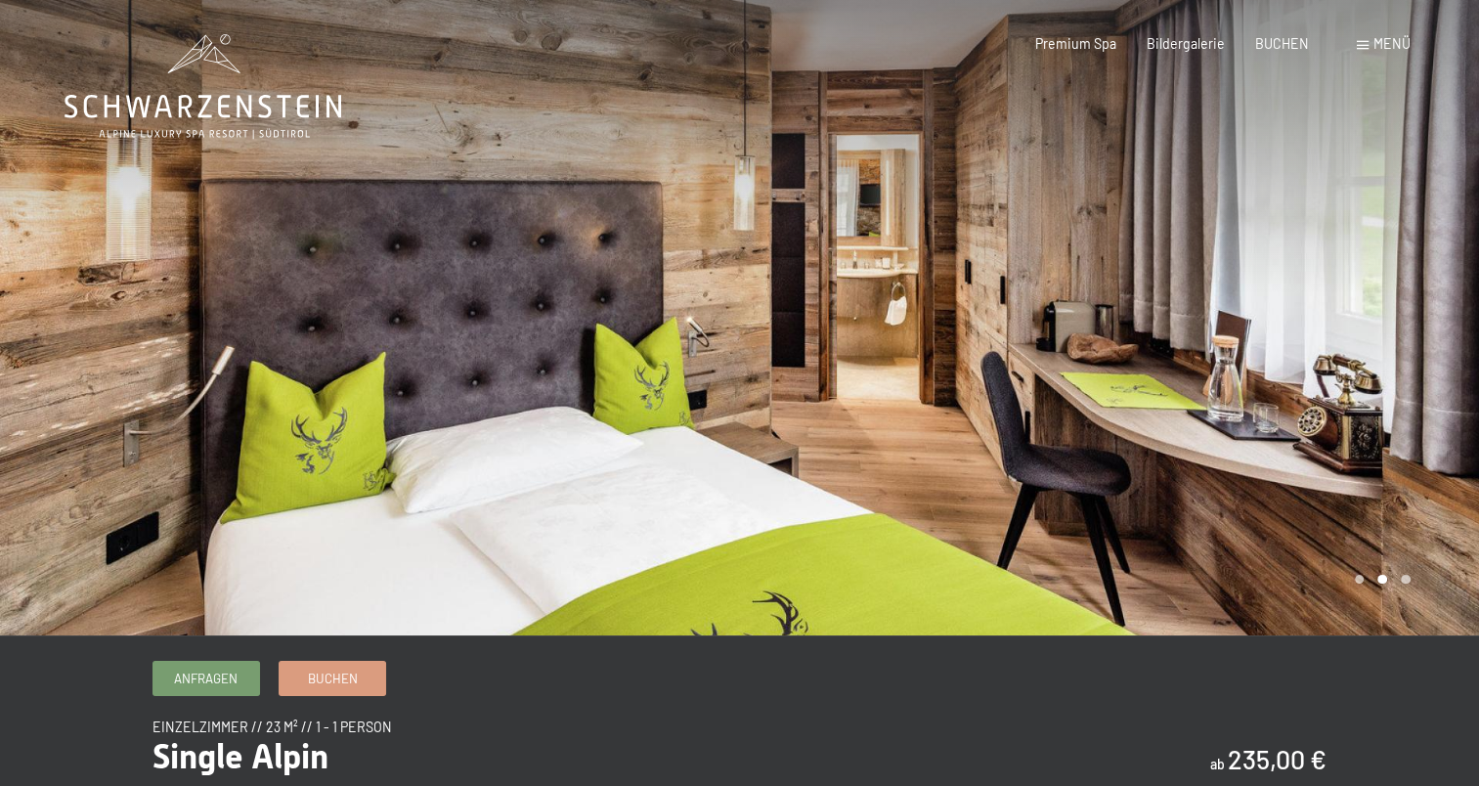
click at [1416, 339] on div at bounding box center [1110, 317] width 740 height 635
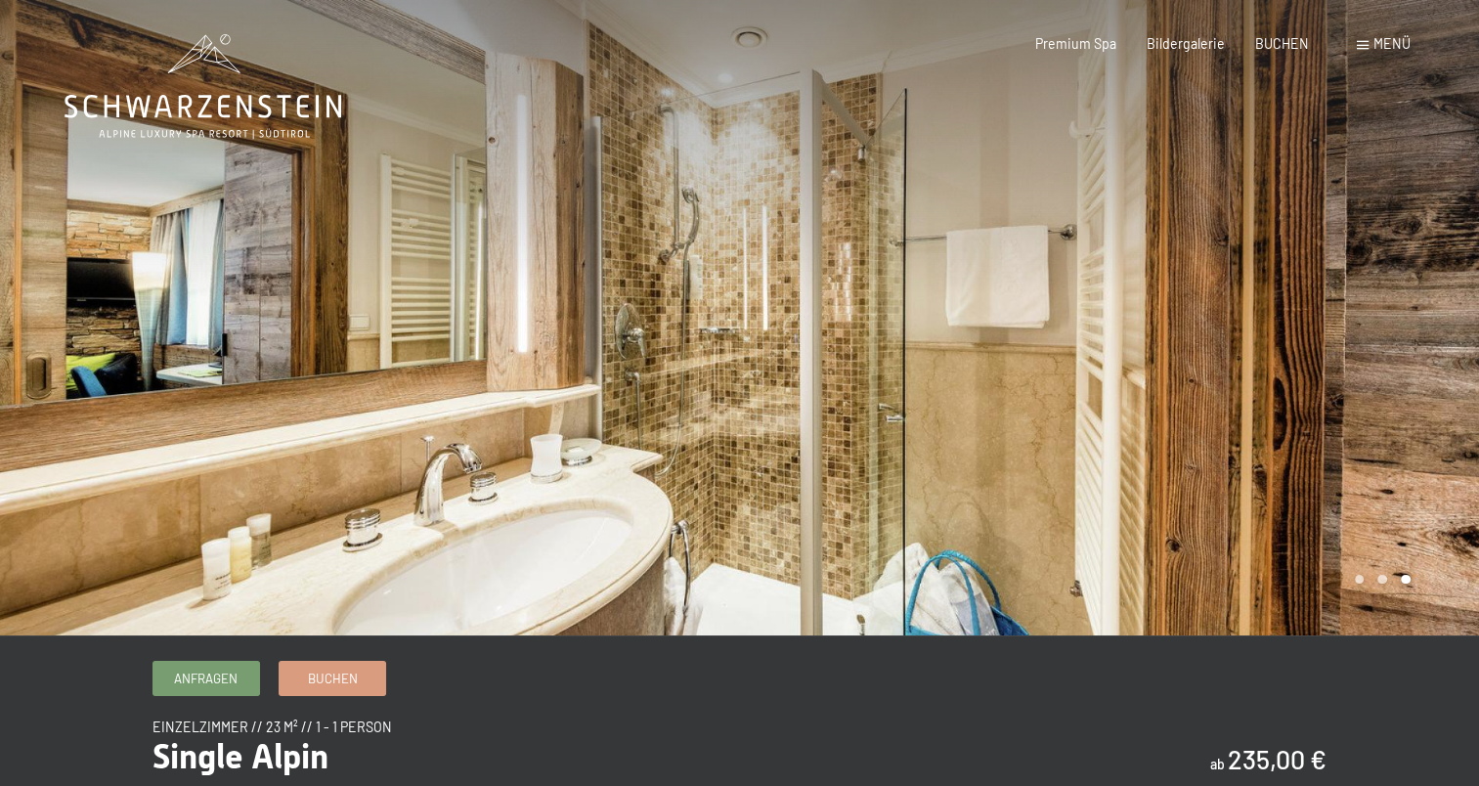
click at [1416, 339] on div at bounding box center [1110, 317] width 740 height 635
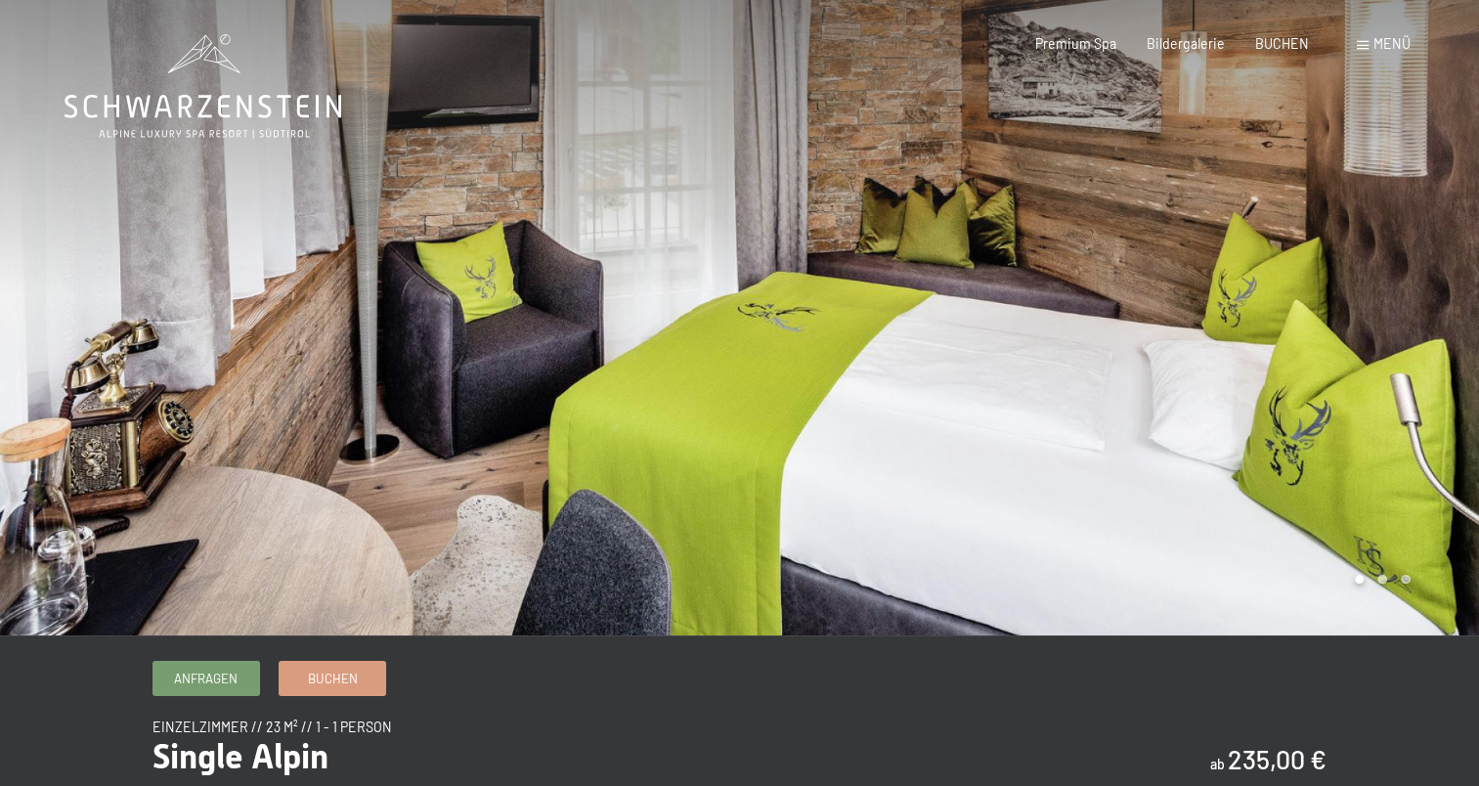
click at [1416, 339] on div at bounding box center [1110, 317] width 740 height 635
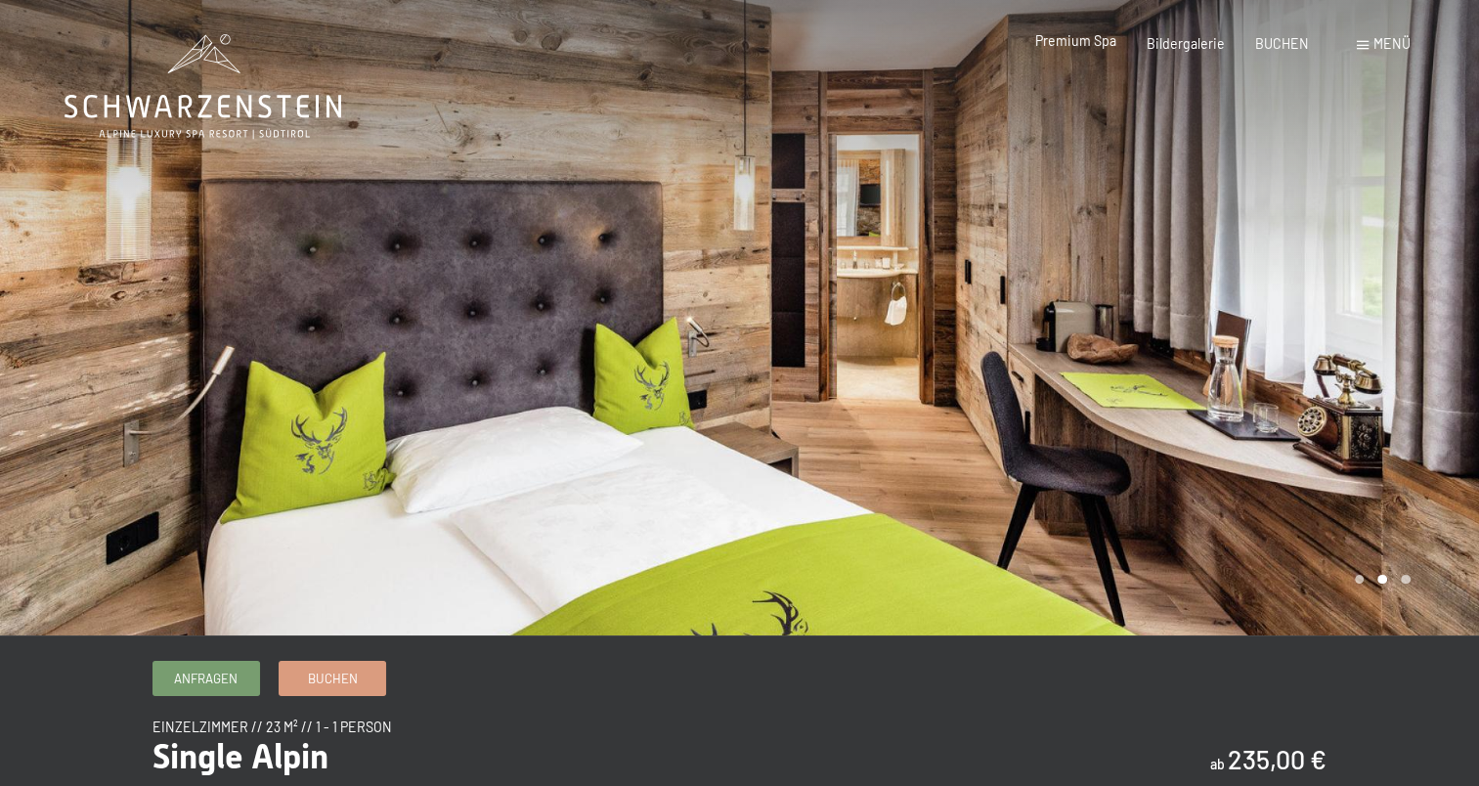
click at [1088, 47] on span "Premium Spa" at bounding box center [1075, 40] width 81 height 17
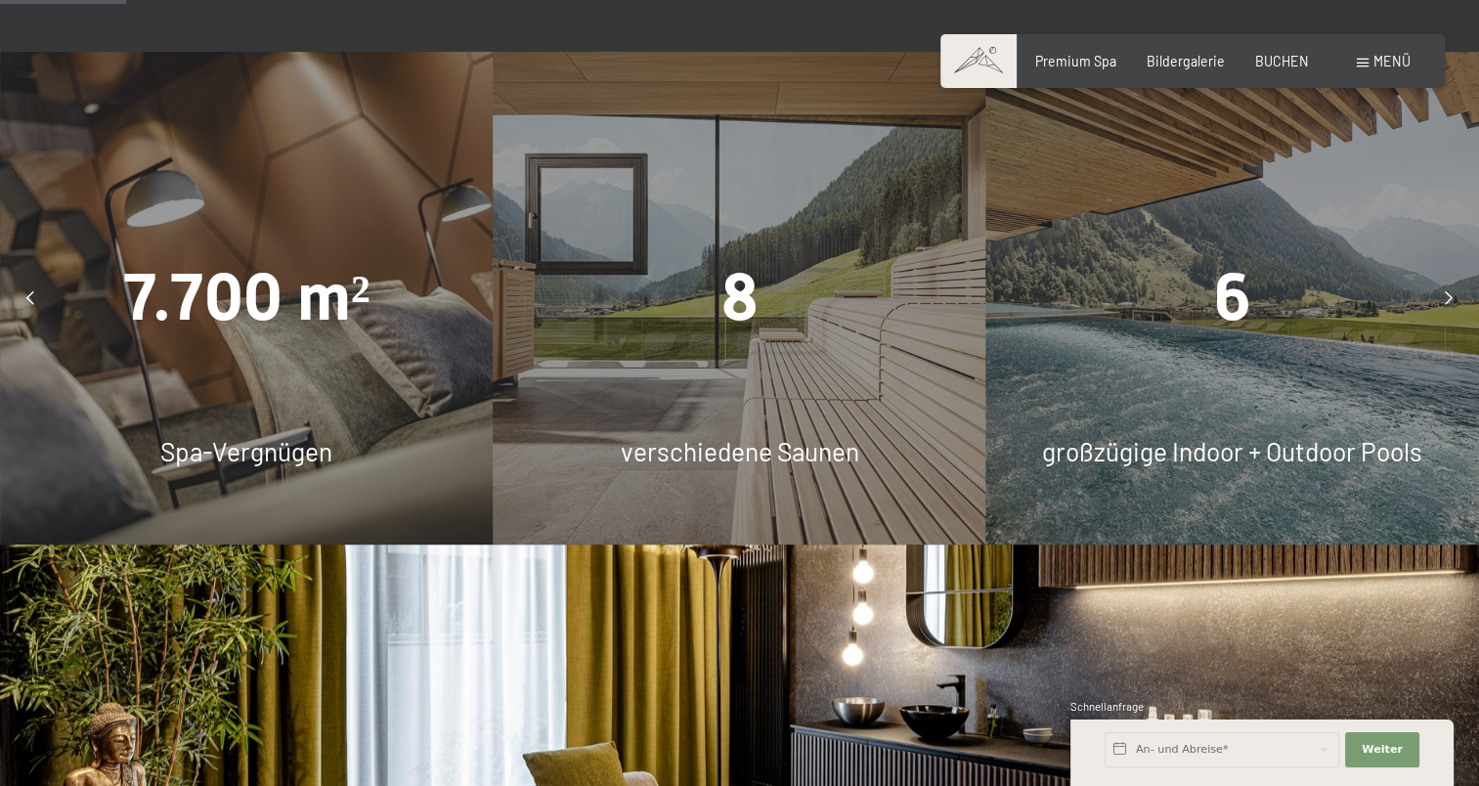
scroll to position [1271, 0]
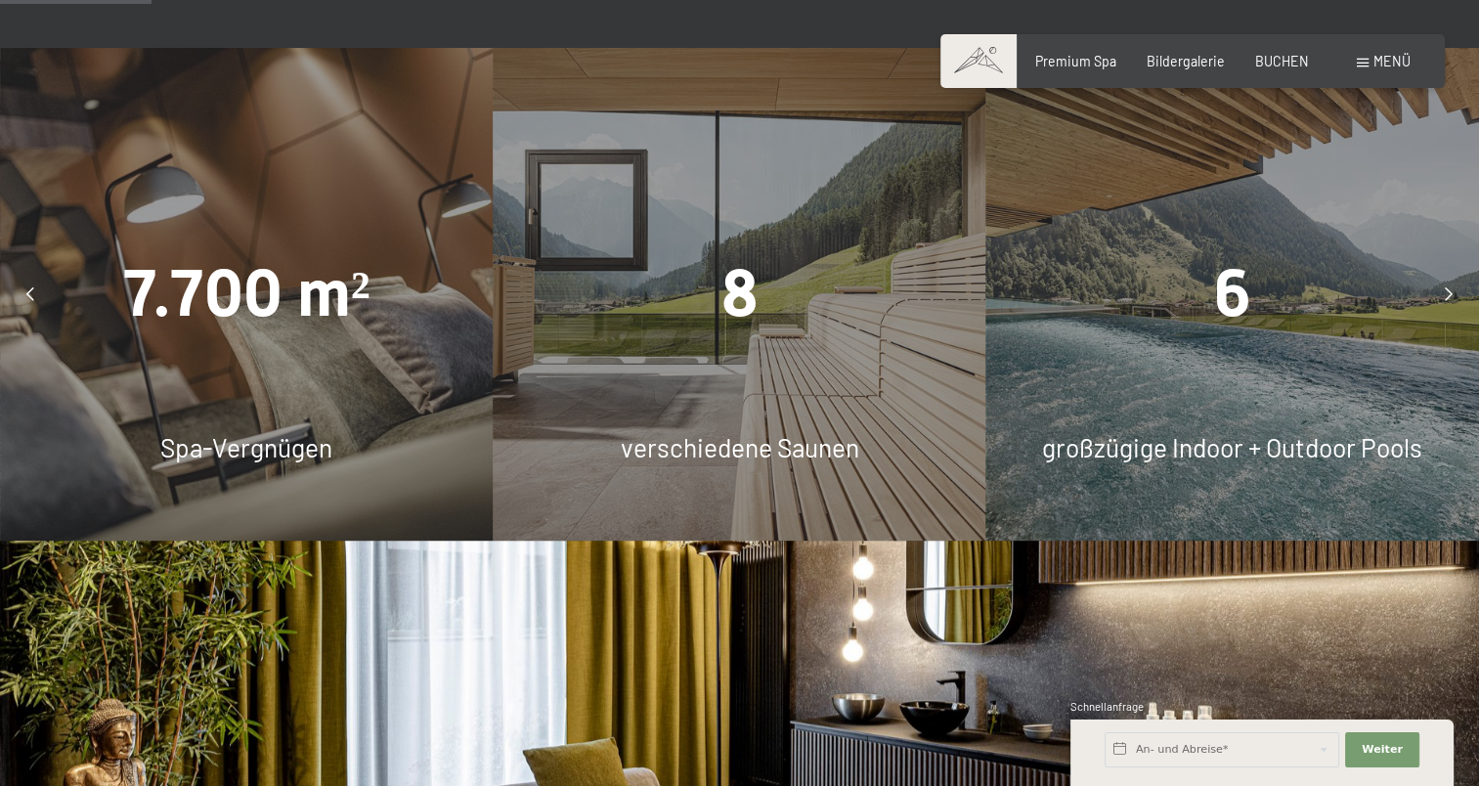
click at [750, 428] on div "8 verschiedene Saunen" at bounding box center [739, 294] width 493 height 493
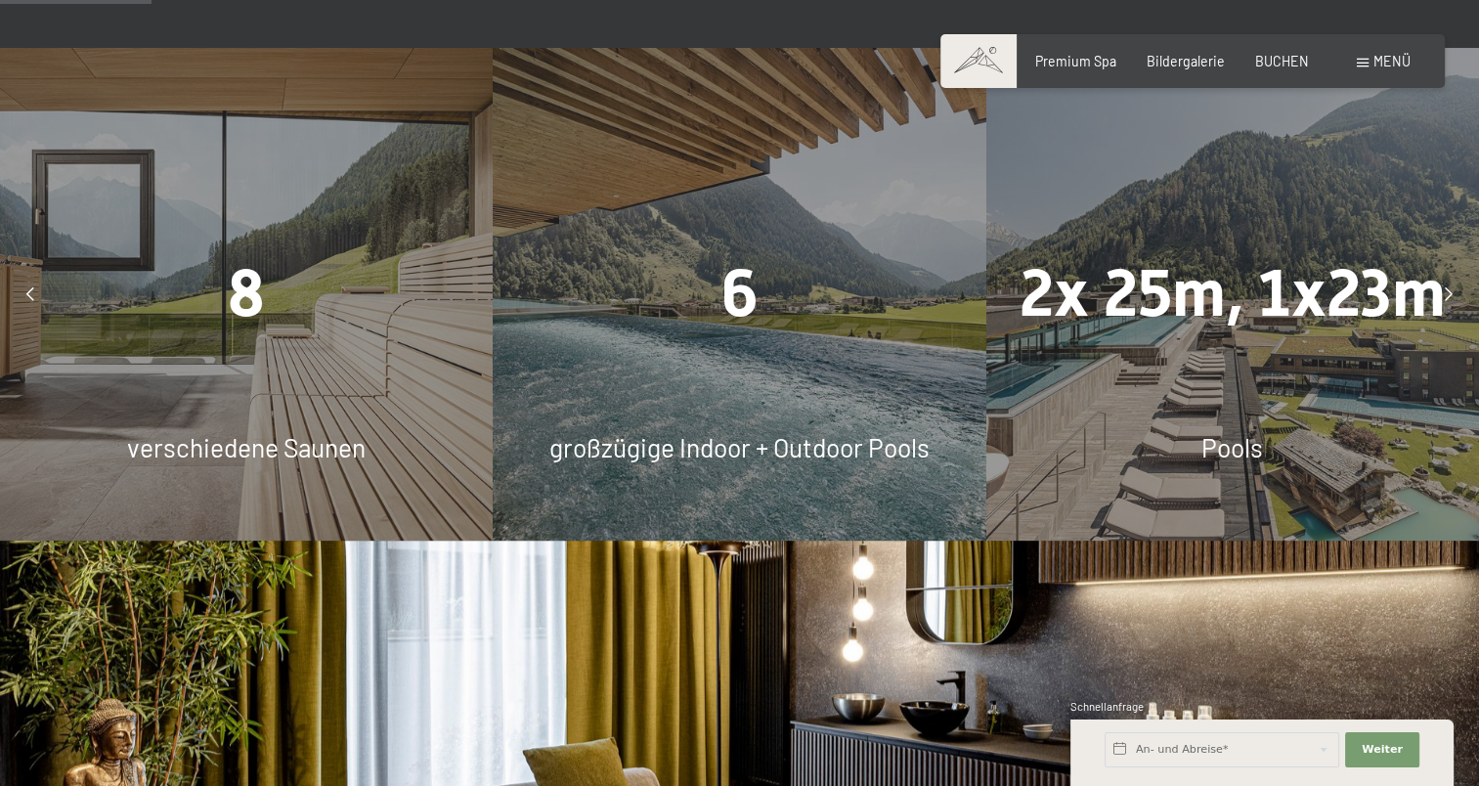
click at [750, 423] on div "6 großzügige Indoor + Outdoor Pools" at bounding box center [739, 294] width 493 height 493
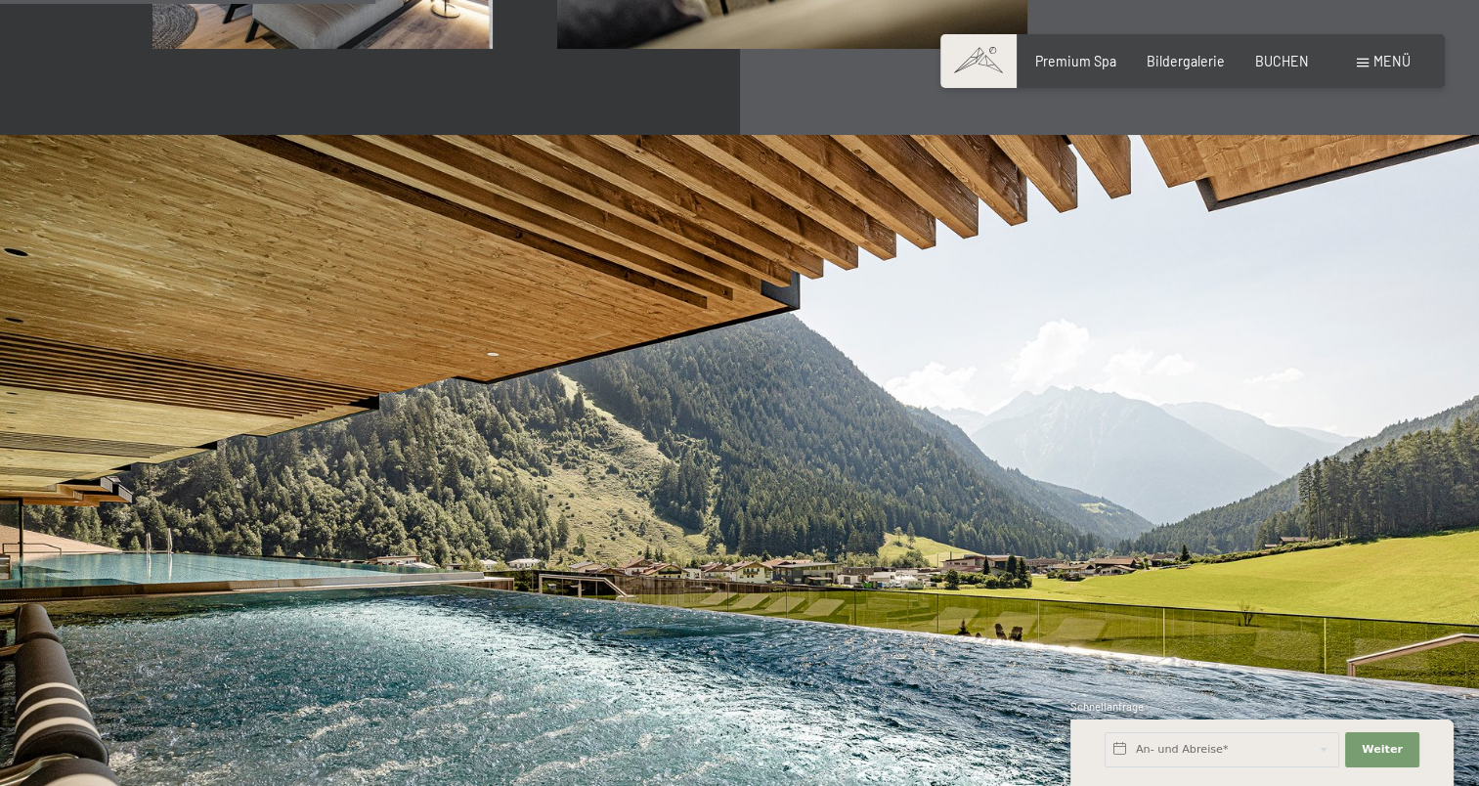
scroll to position [3520, 0]
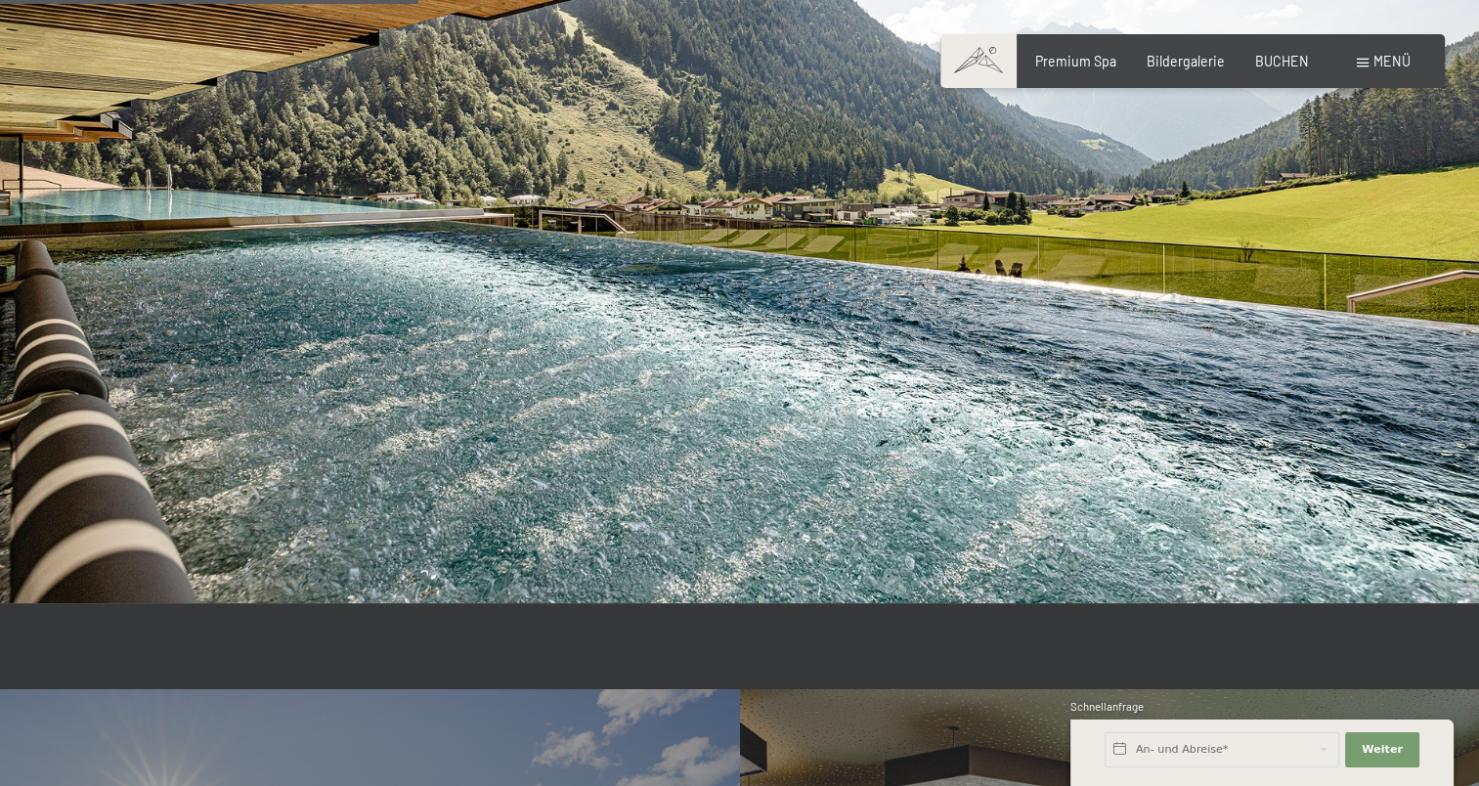
click at [1432, 297] on img at bounding box center [739, 187] width 1479 height 832
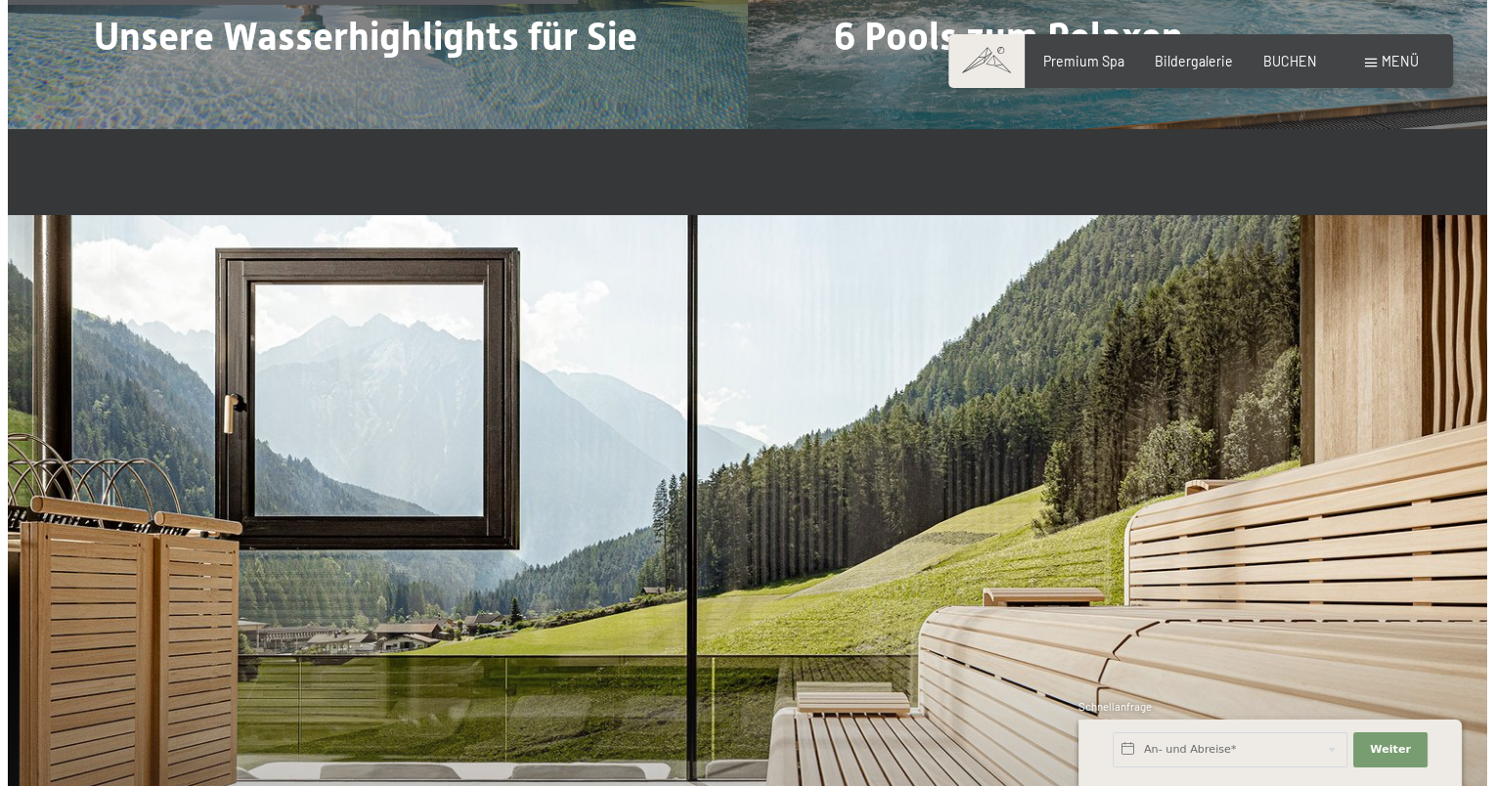
scroll to position [4399, 0]
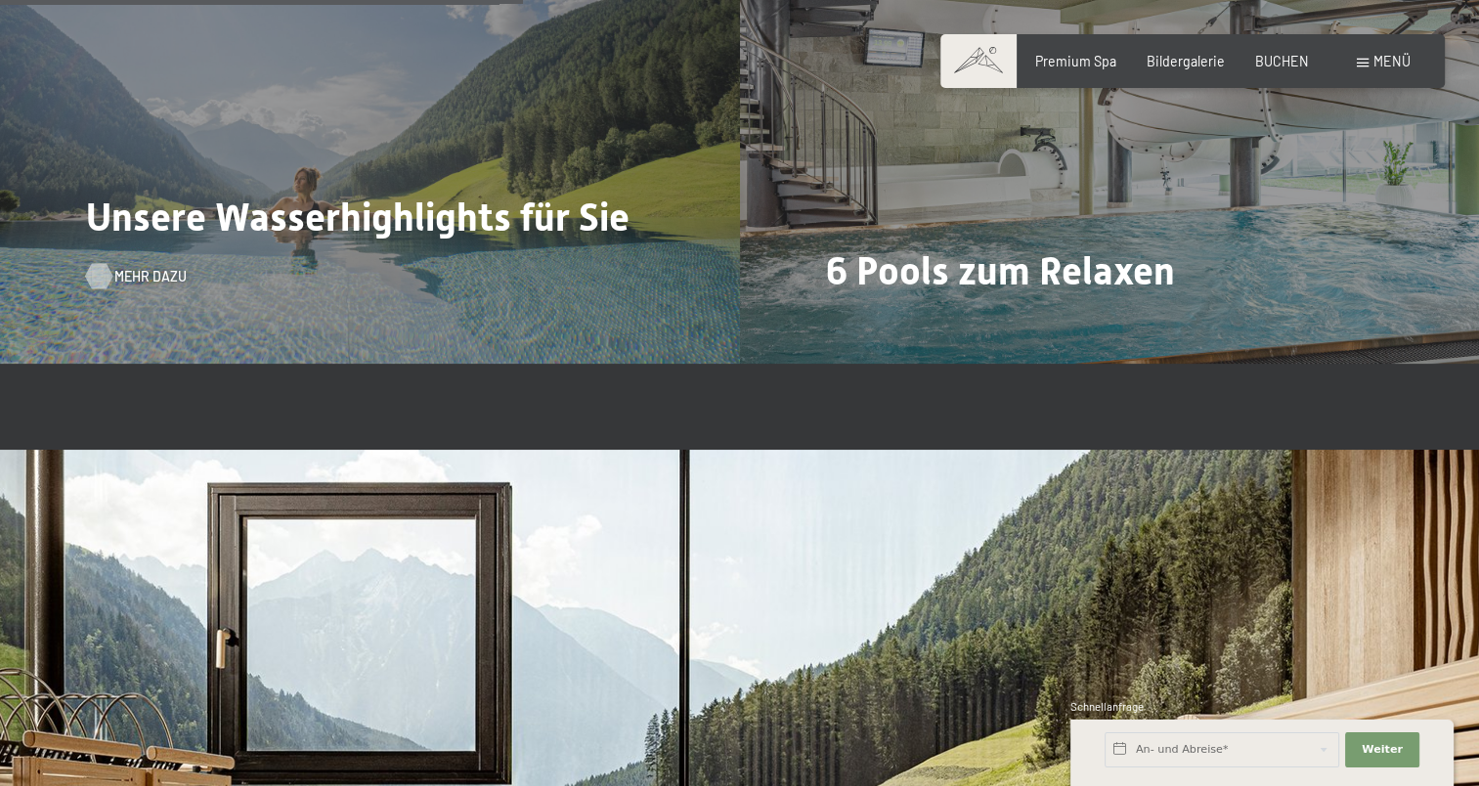
click at [143, 278] on span "Mehr dazu" at bounding box center [150, 277] width 72 height 20
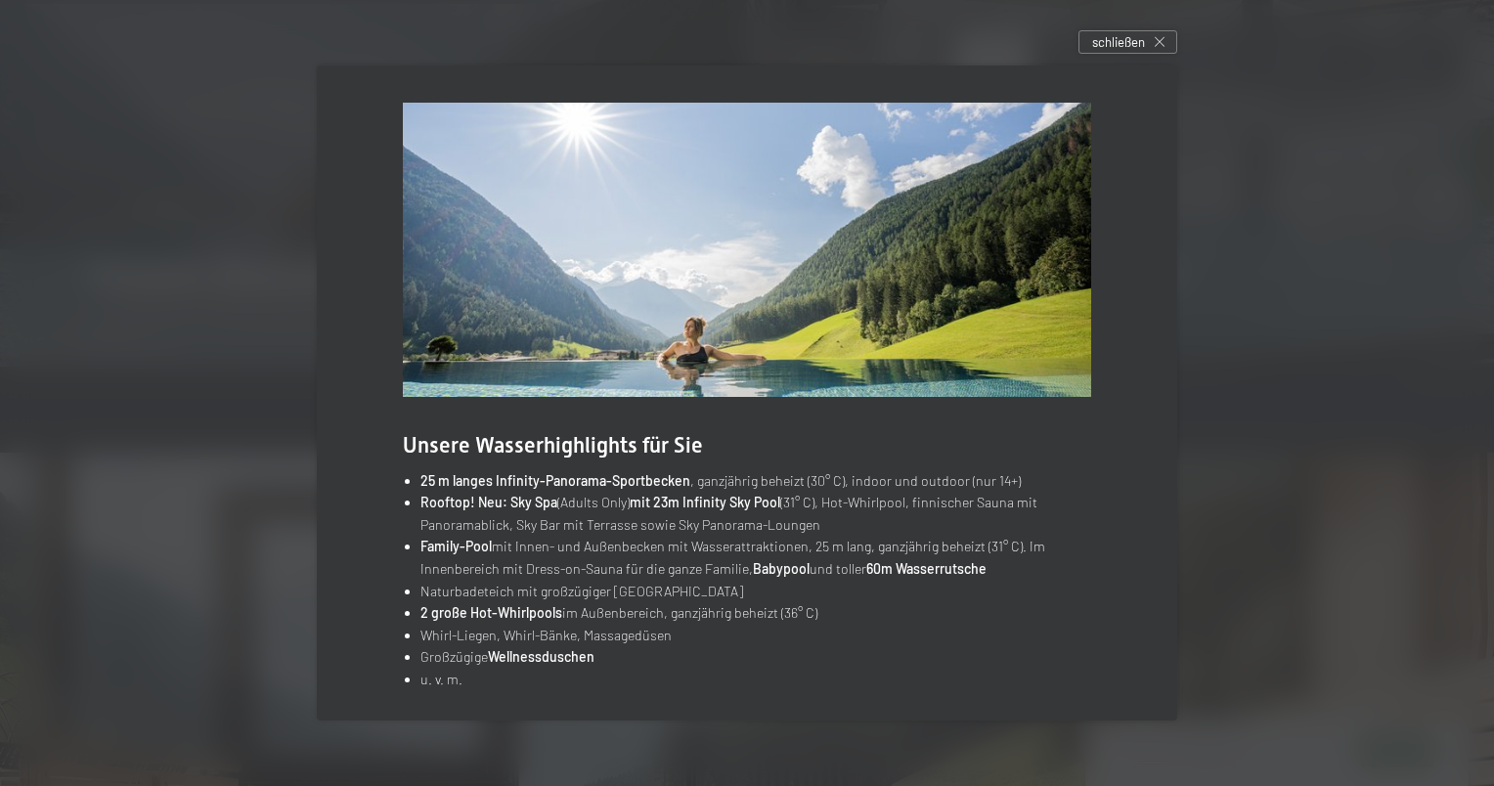
scroll to position [0, 0]
